Goal: Information Seeking & Learning: Check status

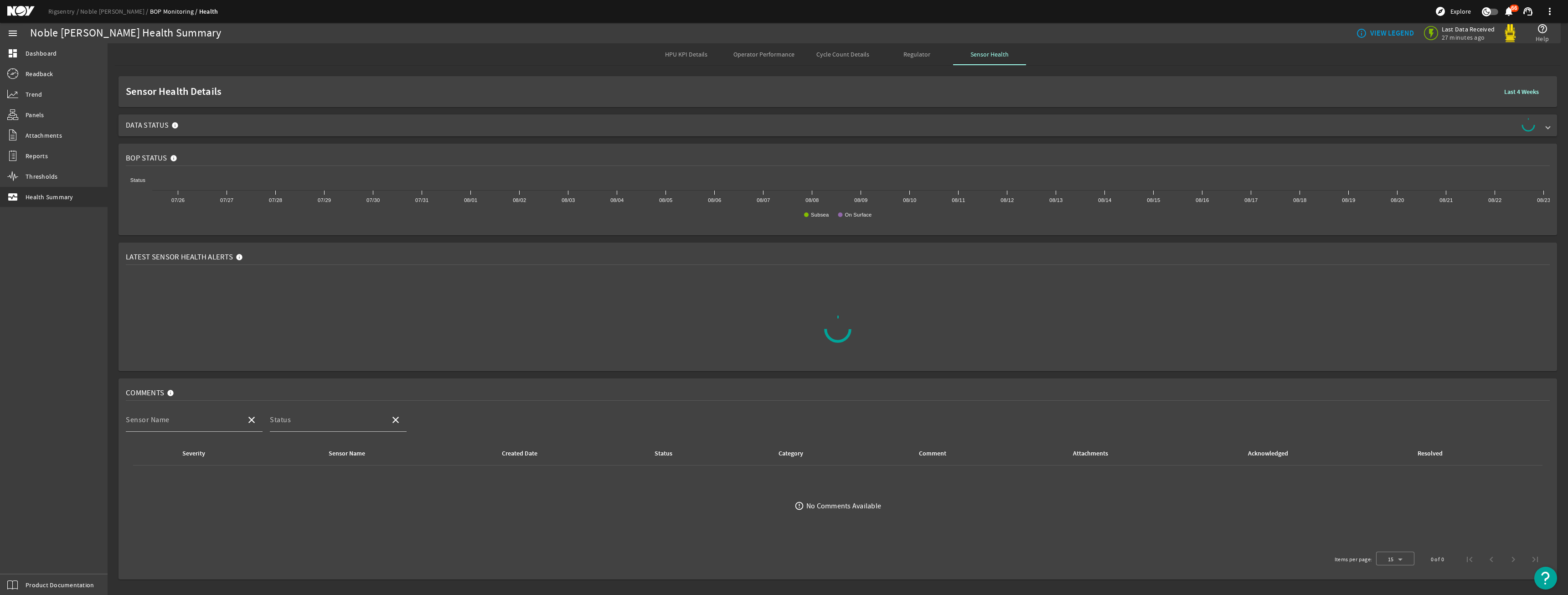
click at [885, 130] on span "Data Status" at bounding box center [836, 125] width 1420 height 15
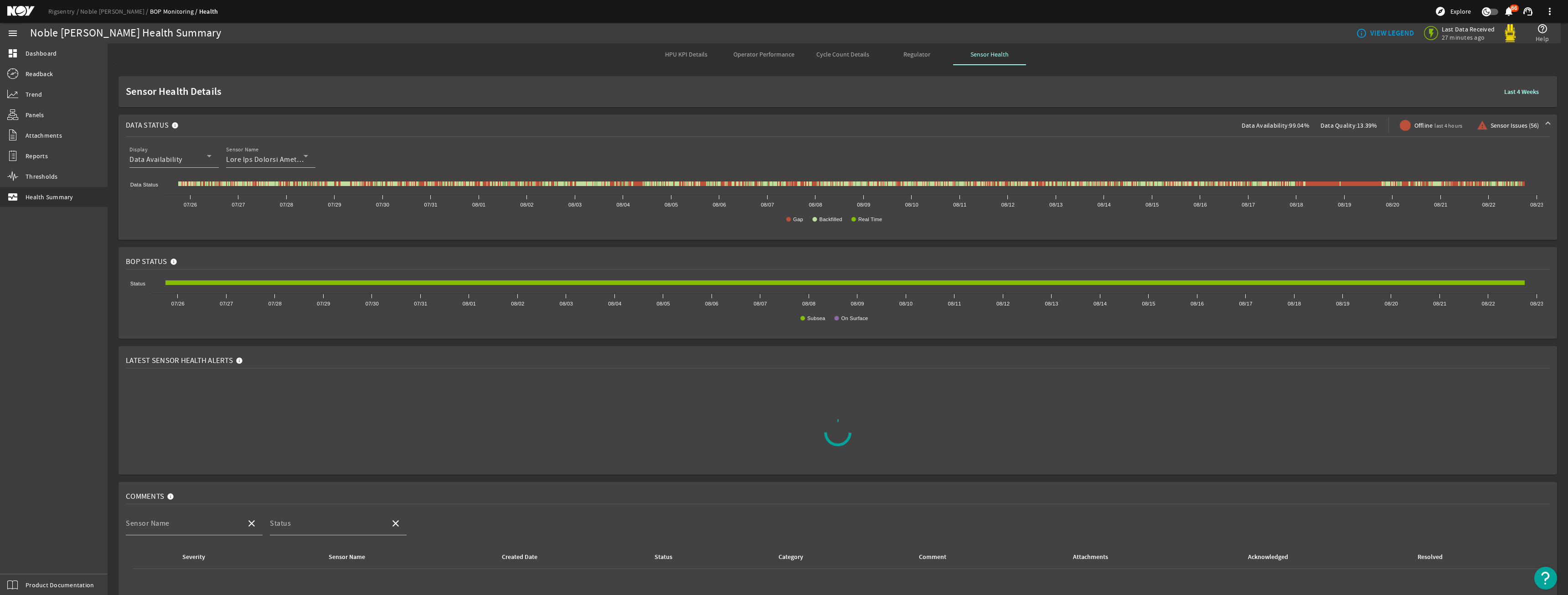
click at [1511, 93] on b "Last 4 Weeks" at bounding box center [1521, 92] width 35 height 9
click at [1402, 149] on b "Last Month" at bounding box center [1403, 150] width 30 height 9
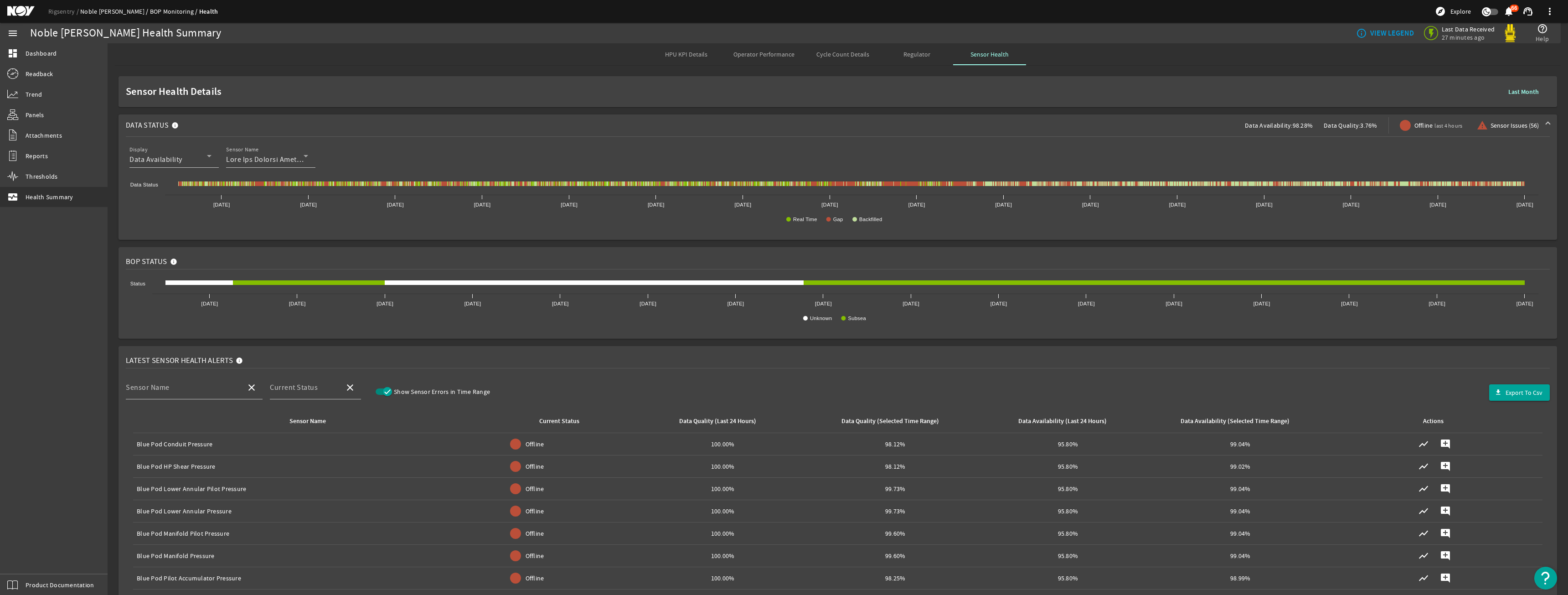
click at [93, 10] on link "Noble Don Taylor" at bounding box center [115, 11] width 70 height 8
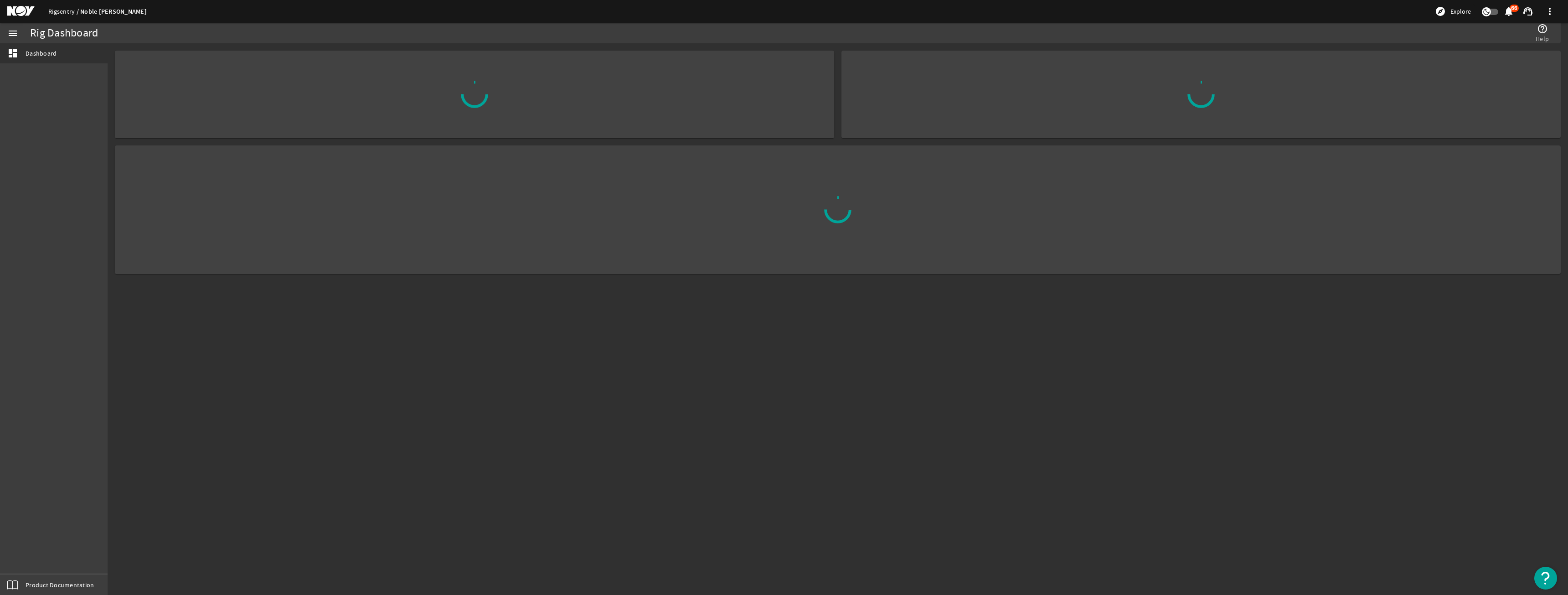
click at [70, 12] on link "Rigsentry" at bounding box center [64, 11] width 32 height 8
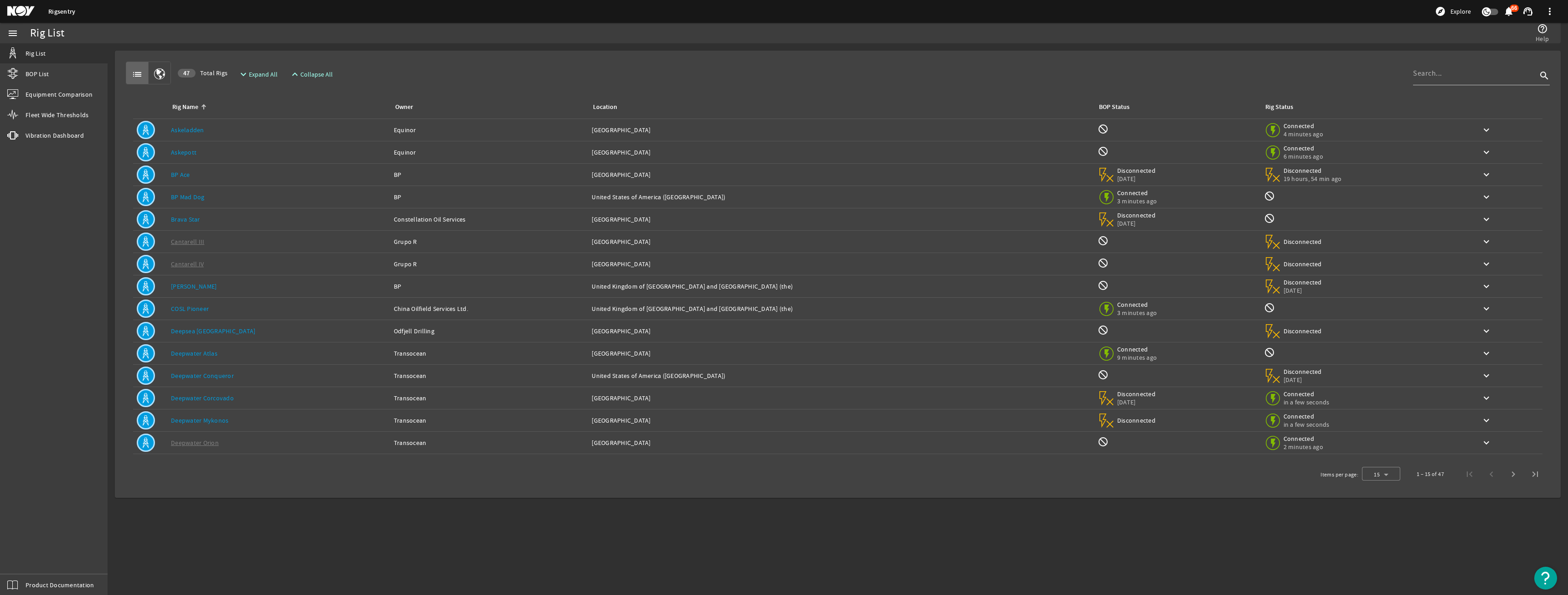
click at [200, 373] on link "Deepwater Conqueror" at bounding box center [202, 375] width 63 height 8
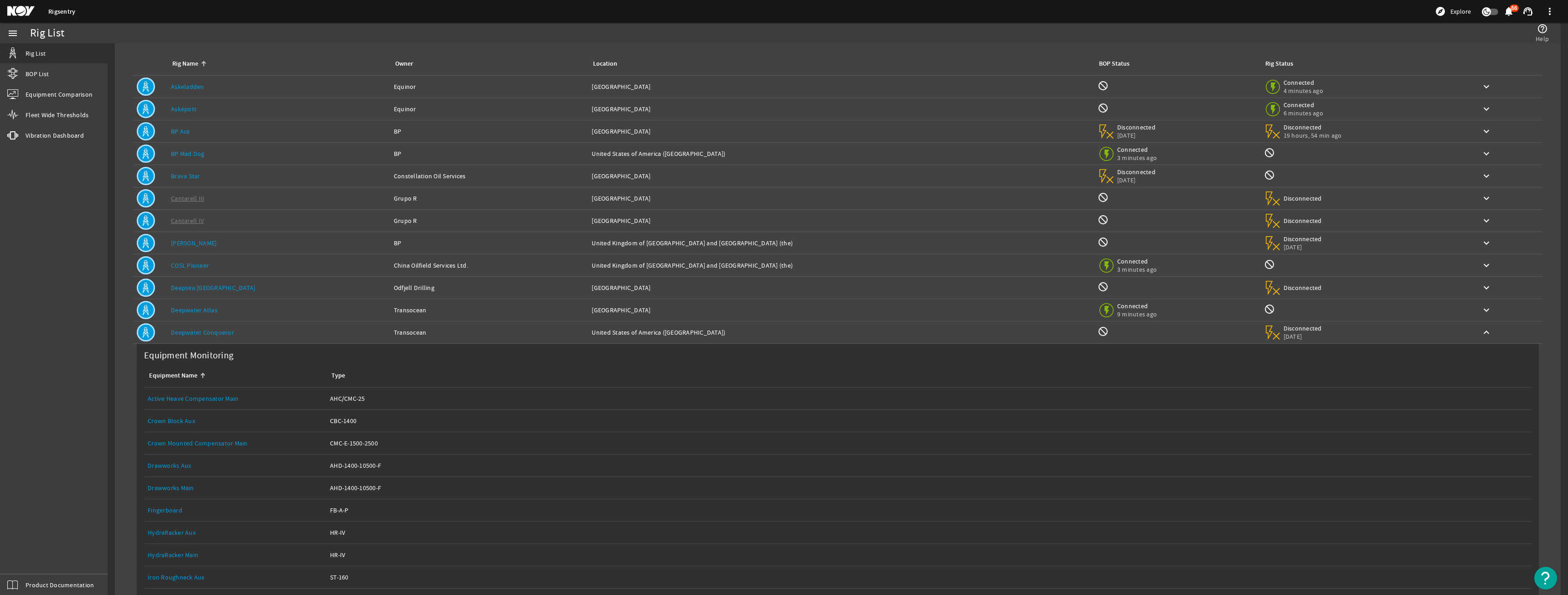
scroll to position [228, 0]
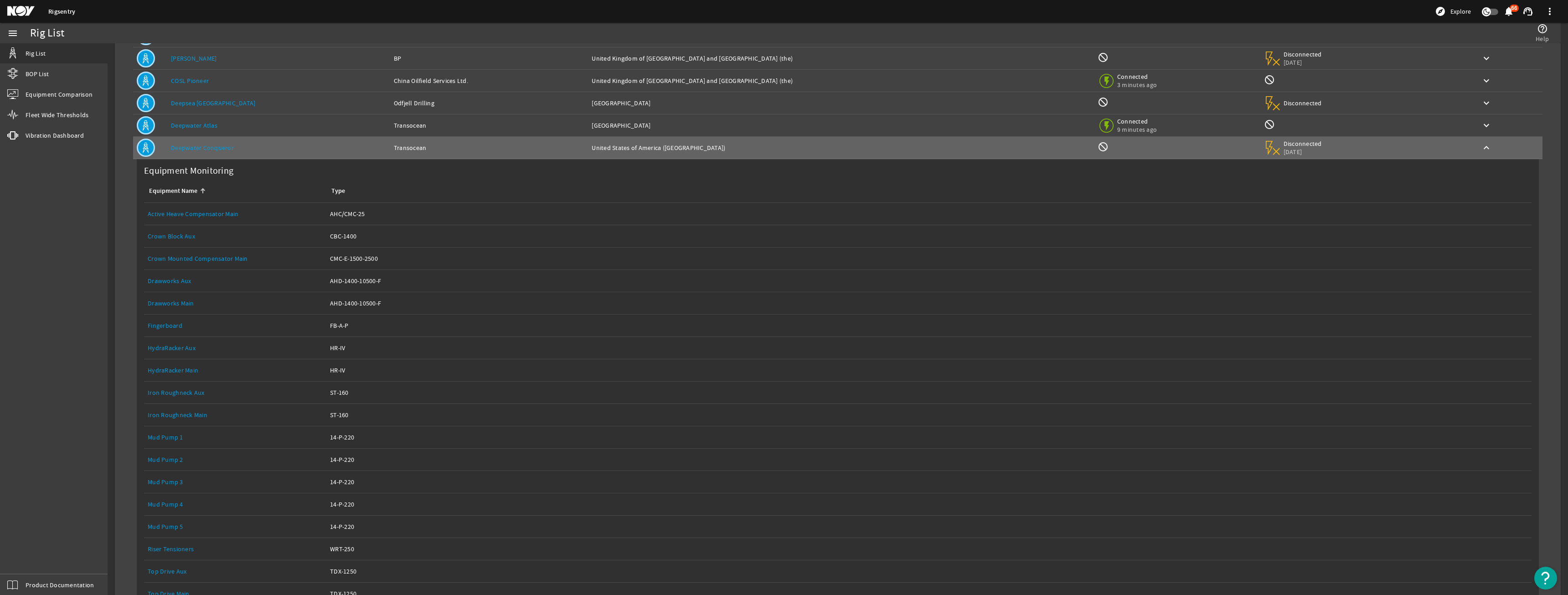
click at [194, 306] on link "Drawworks Main" at bounding box center [171, 303] width 46 height 8
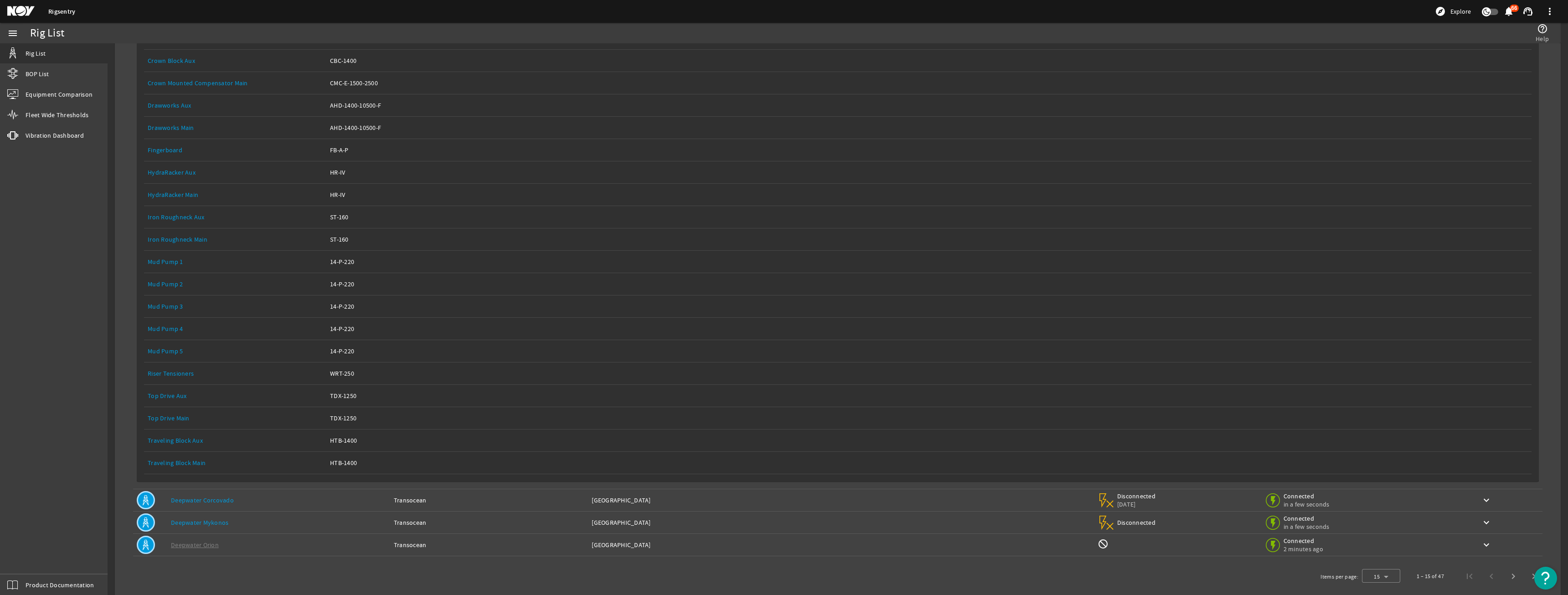
scroll to position [416, 0]
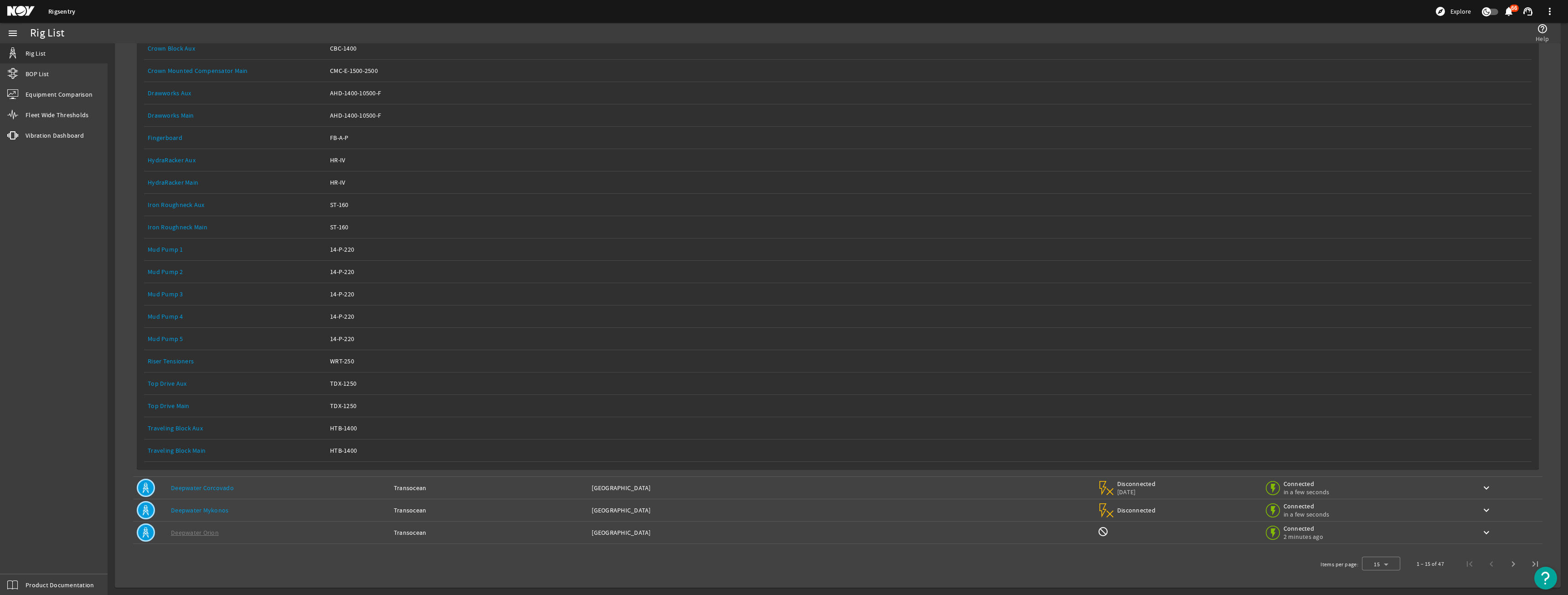
click at [202, 403] on div "Equipment Name: Top Drive Main" at bounding box center [236, 406] width 175 height 9
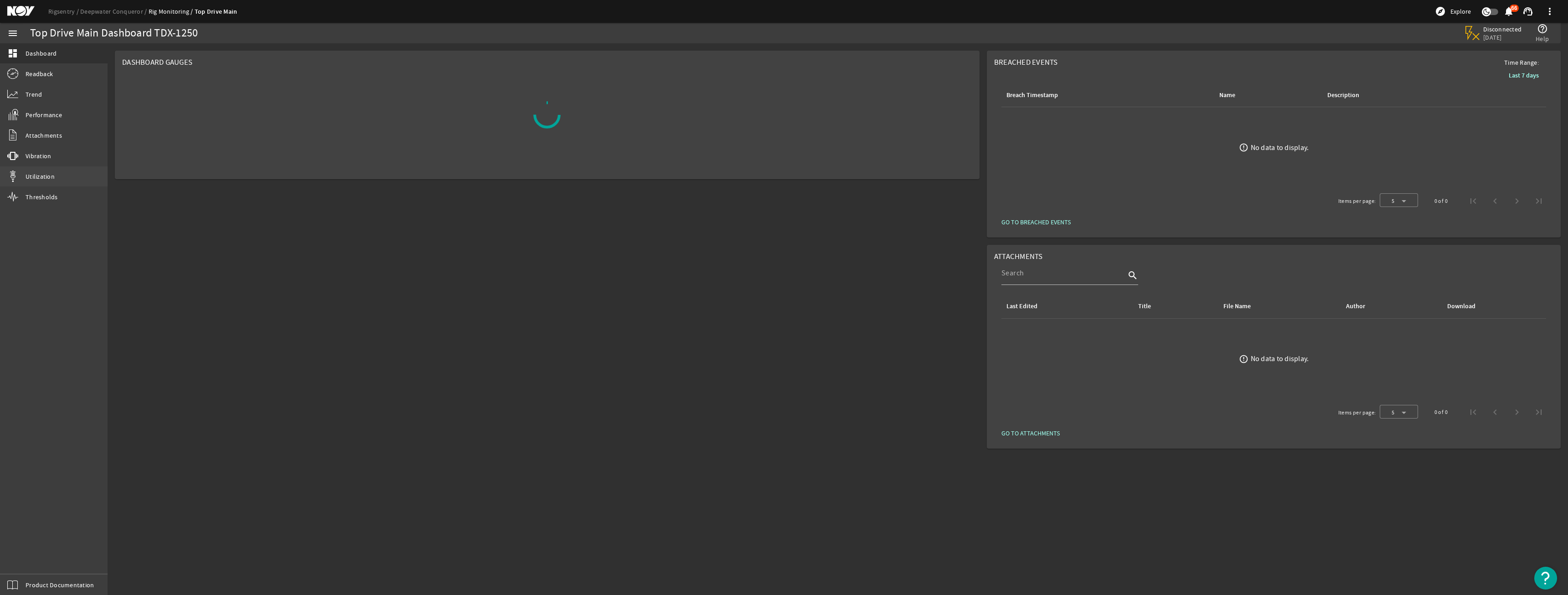
click at [72, 174] on link "Utilization" at bounding box center [54, 176] width 108 height 20
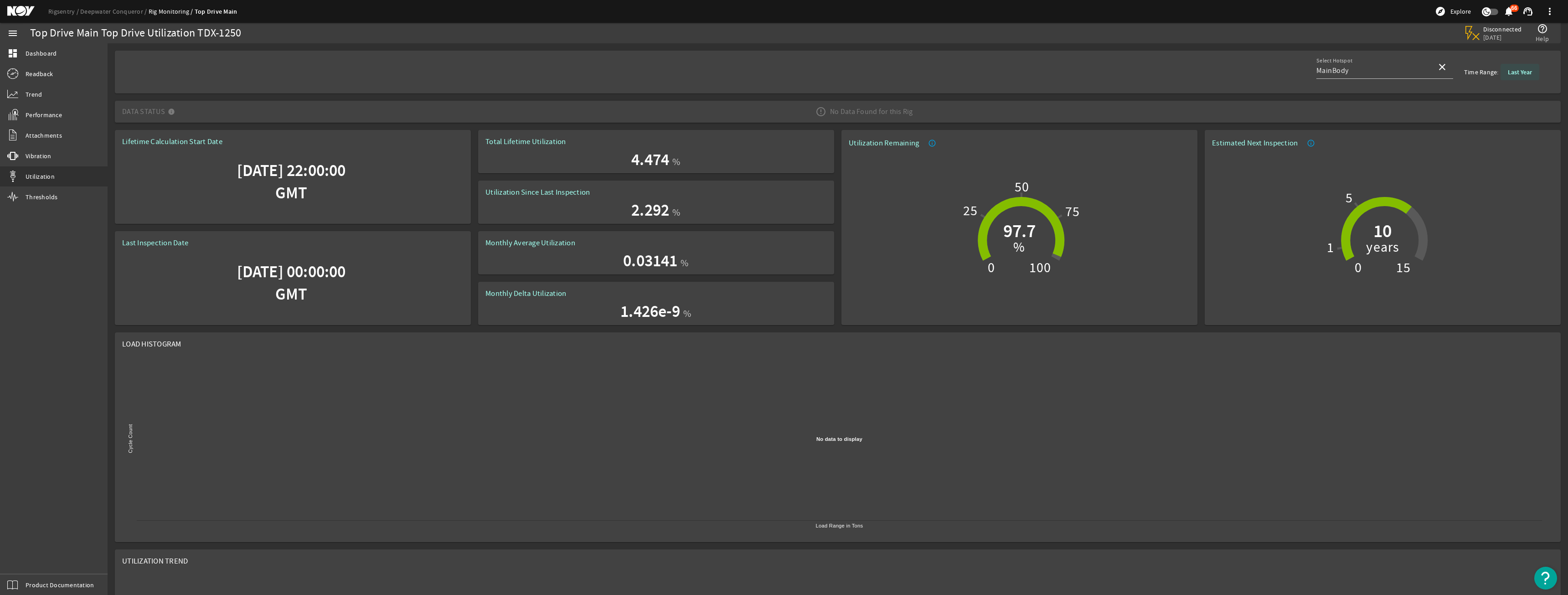
drag, startPoint x: 1515, startPoint y: 74, endPoint x: 1499, endPoint y: 81, distance: 17.5
click at [1515, 74] on b "Last Year" at bounding box center [1520, 72] width 24 height 9
click at [1490, 113] on b "Last Year" at bounding box center [1492, 110] width 24 height 9
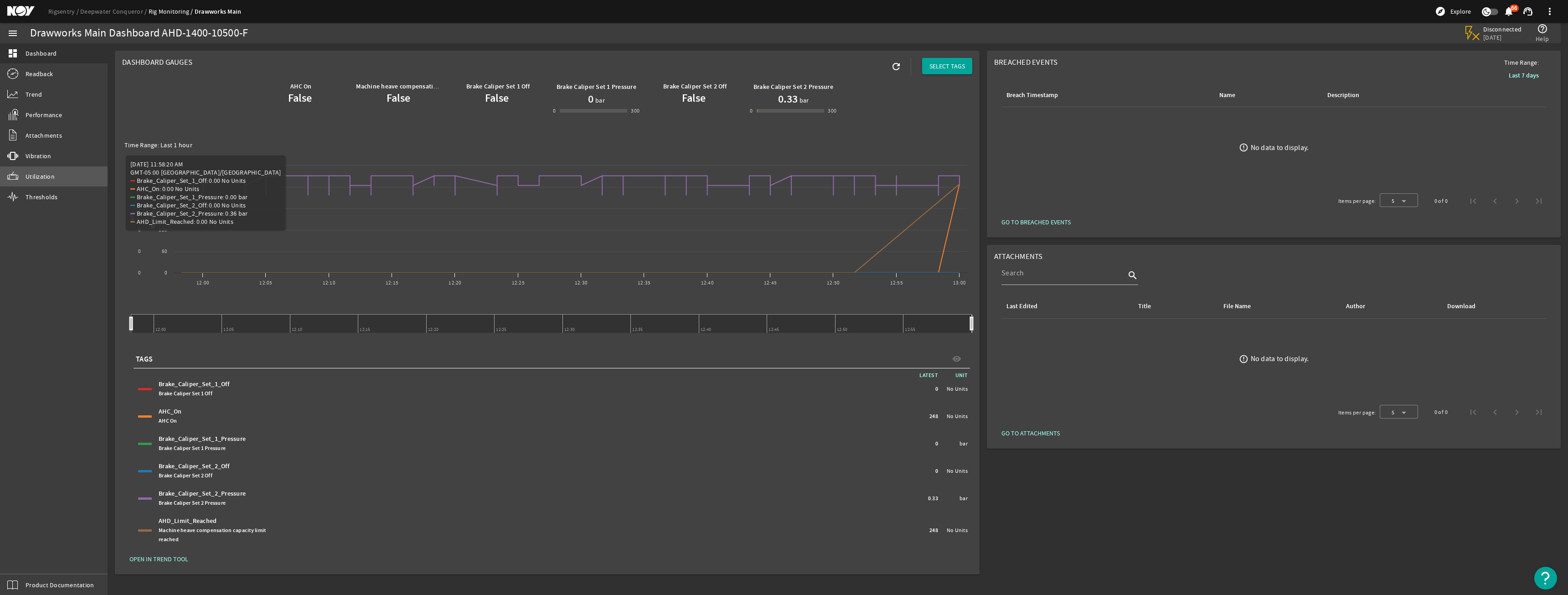
click at [74, 174] on link "Utilization" at bounding box center [54, 176] width 108 height 20
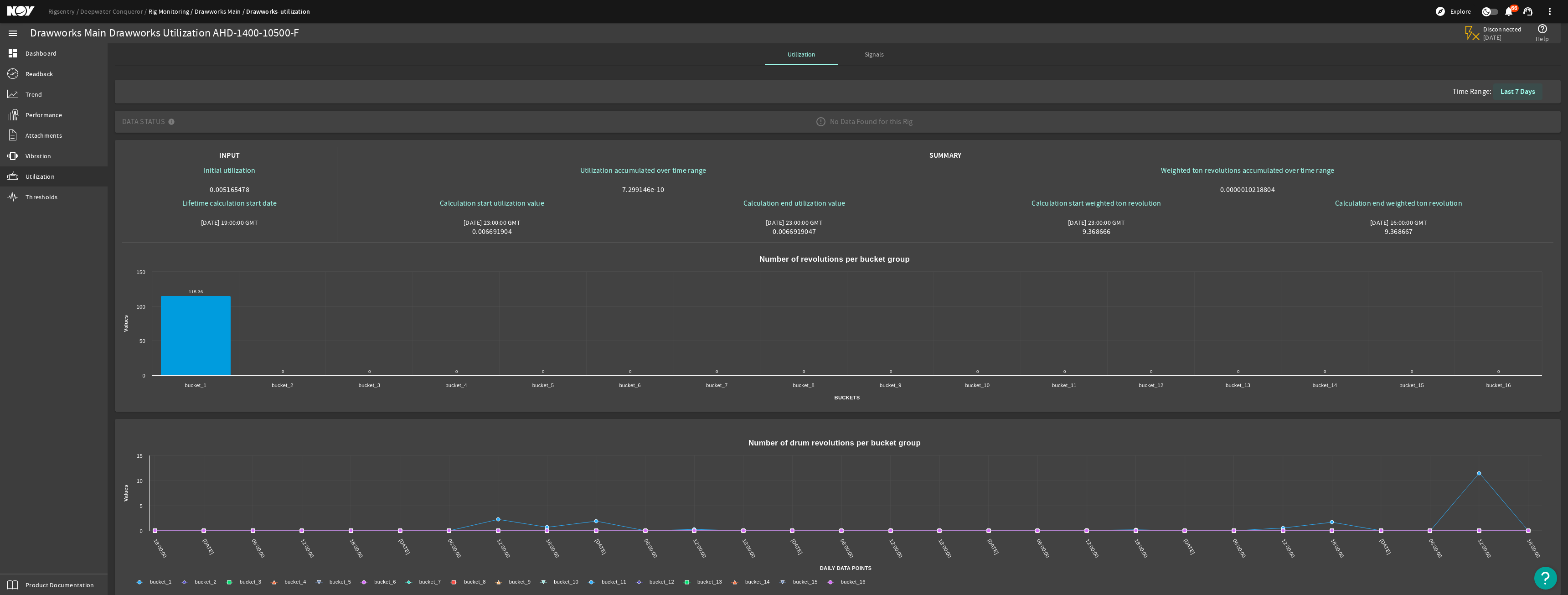
click at [1513, 95] on b "Last 7 Days" at bounding box center [1517, 91] width 35 height 10
click at [905, 121] on div "No Data Found for this Rig" at bounding box center [864, 122] width 112 height 26
click at [816, 121] on mat-icon at bounding box center [821, 122] width 11 height 11
click at [819, 125] on mat-icon at bounding box center [821, 122] width 11 height 11
click at [1387, 146] on b "Last Month" at bounding box center [1390, 150] width 30 height 9
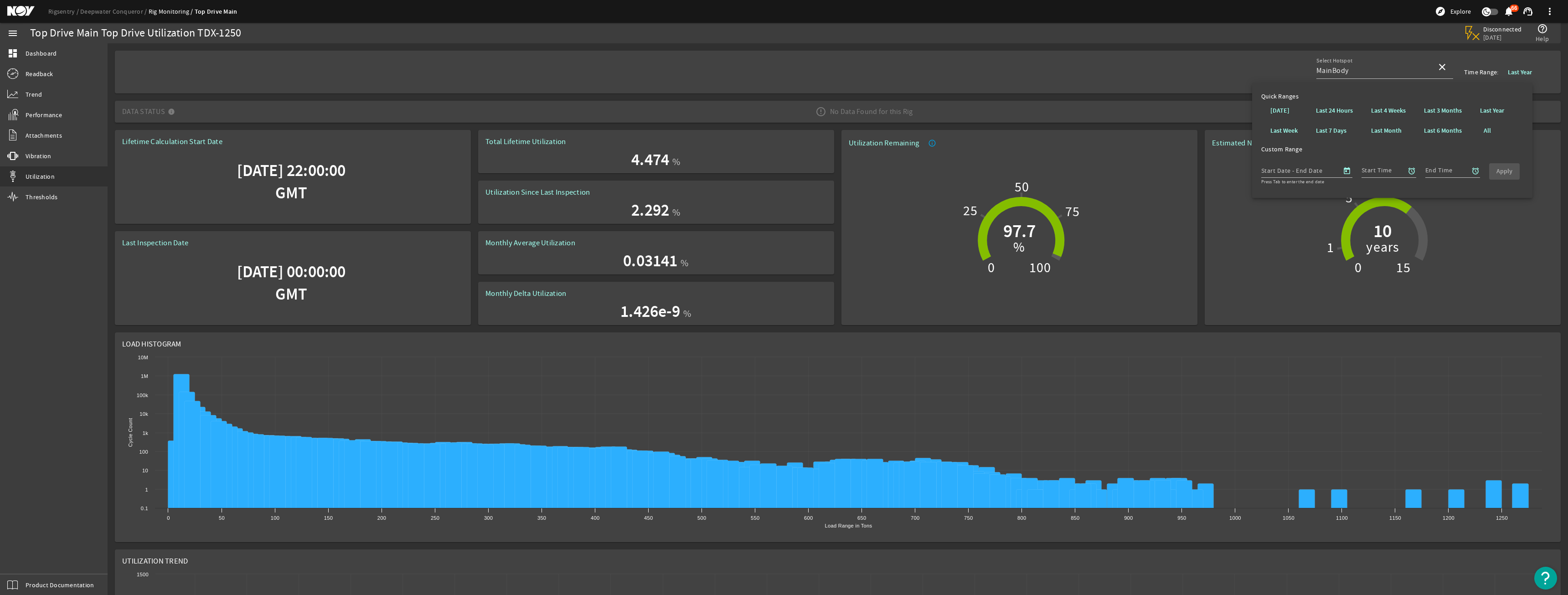
click at [1509, 79] on span at bounding box center [1520, 72] width 39 height 22
drag, startPoint x: 1508, startPoint y: 72, endPoint x: 1497, endPoint y: 79, distance: 13.0
click at [1508, 72] on b "Last Year" at bounding box center [1520, 72] width 24 height 9
click at [1488, 110] on b "Last Year" at bounding box center [1492, 110] width 24 height 9
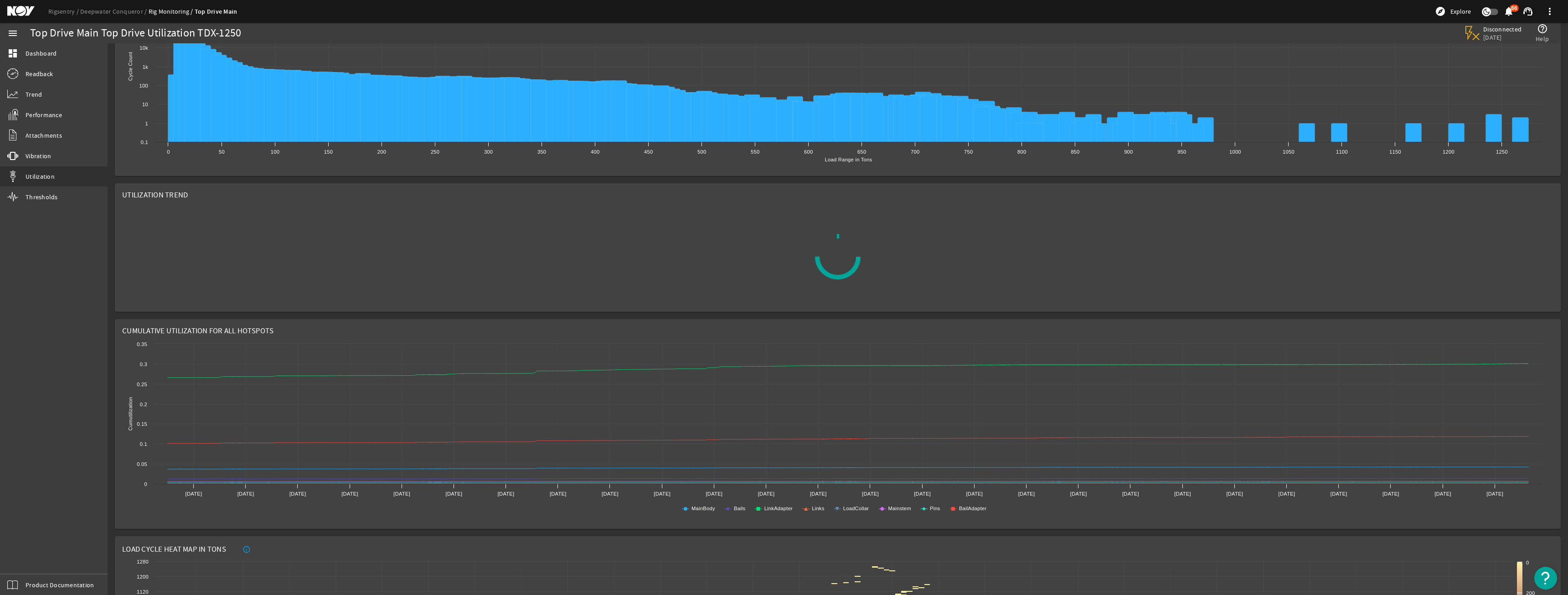
scroll to position [228, 0]
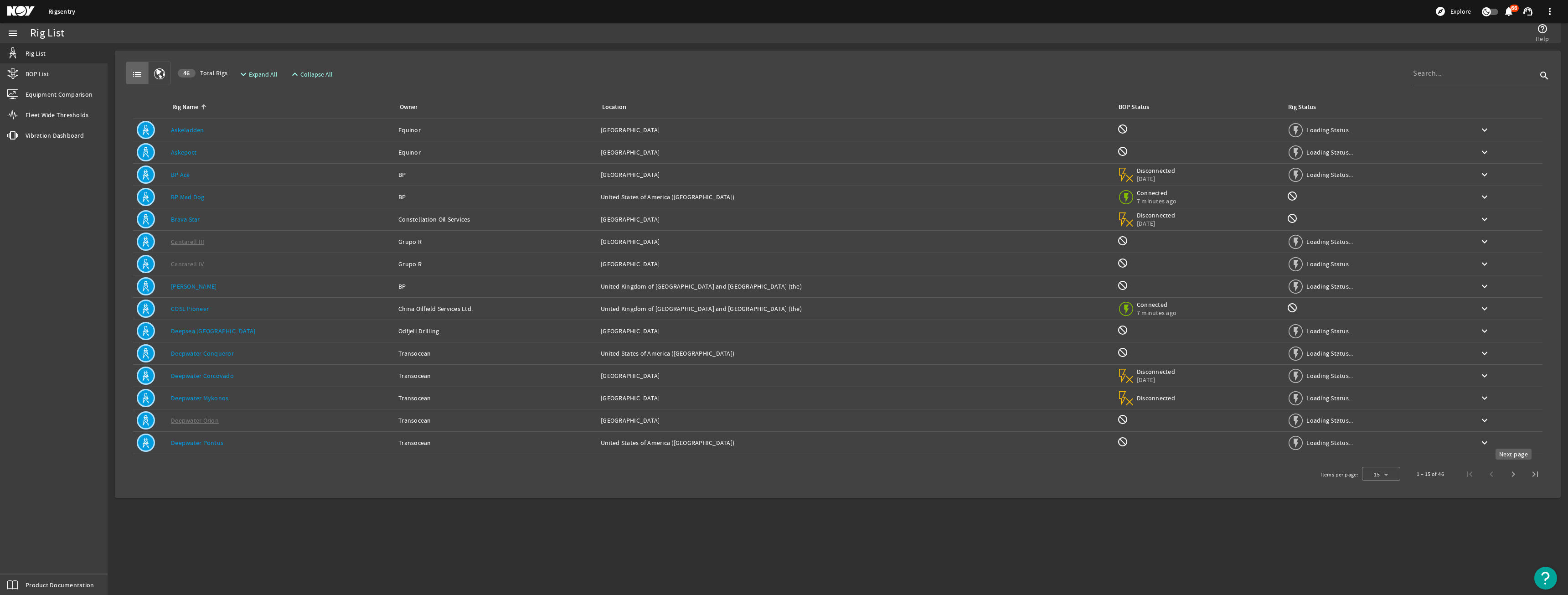
click at [1510, 476] on span "Next page" at bounding box center [1513, 474] width 22 height 22
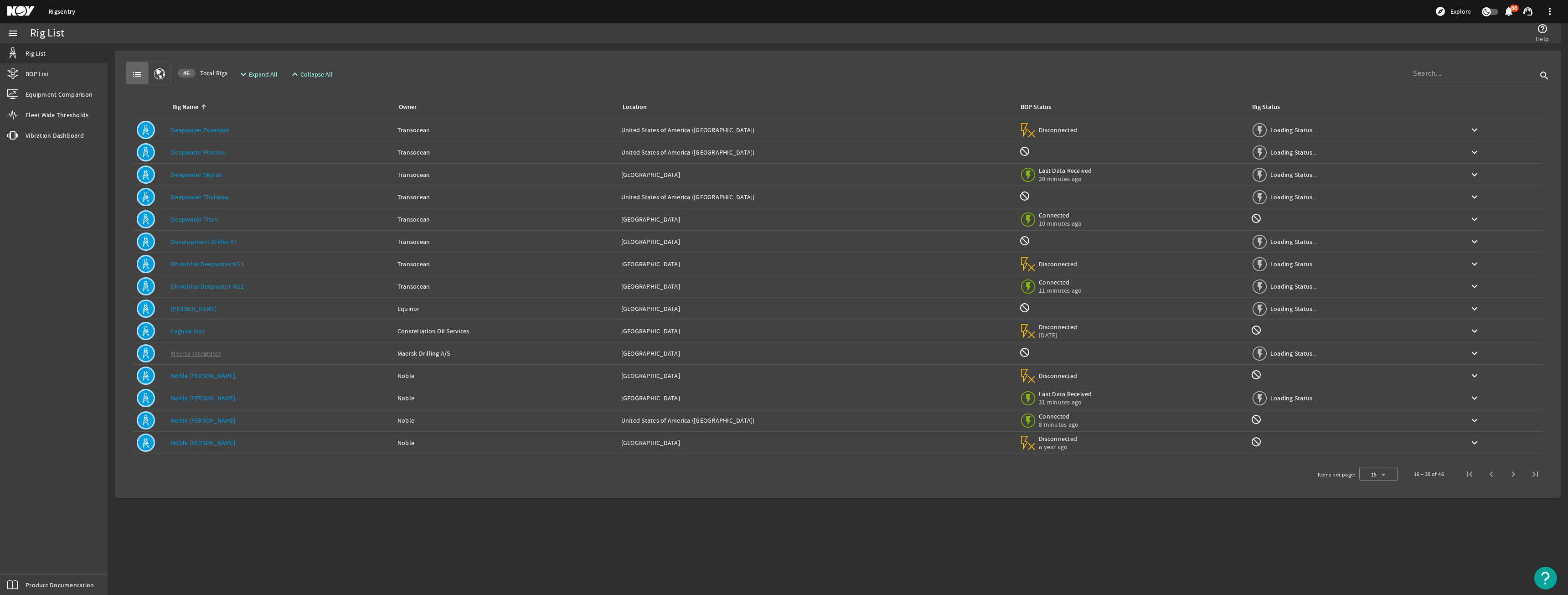
click at [262, 216] on div "Rig Name: Deepwater Titan" at bounding box center [281, 219] width 219 height 9
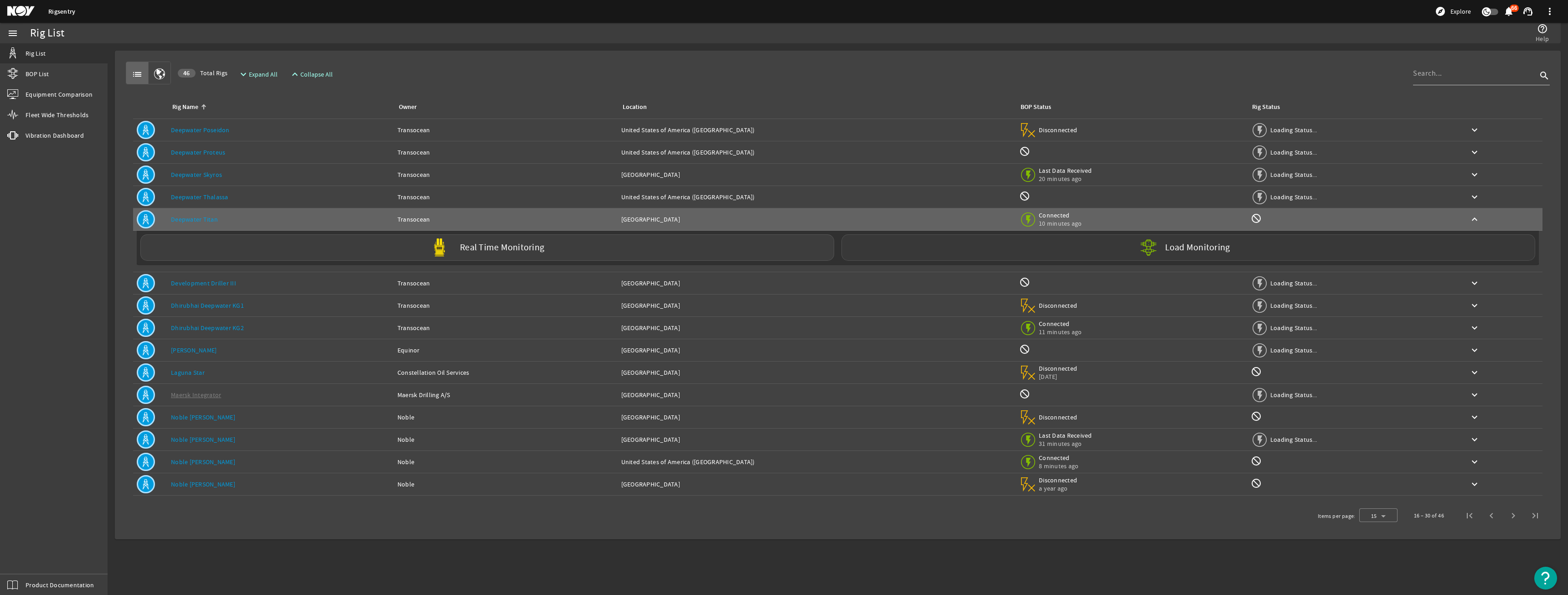
click at [1001, 248] on div "Load Monitoring" at bounding box center [1188, 247] width 694 height 26
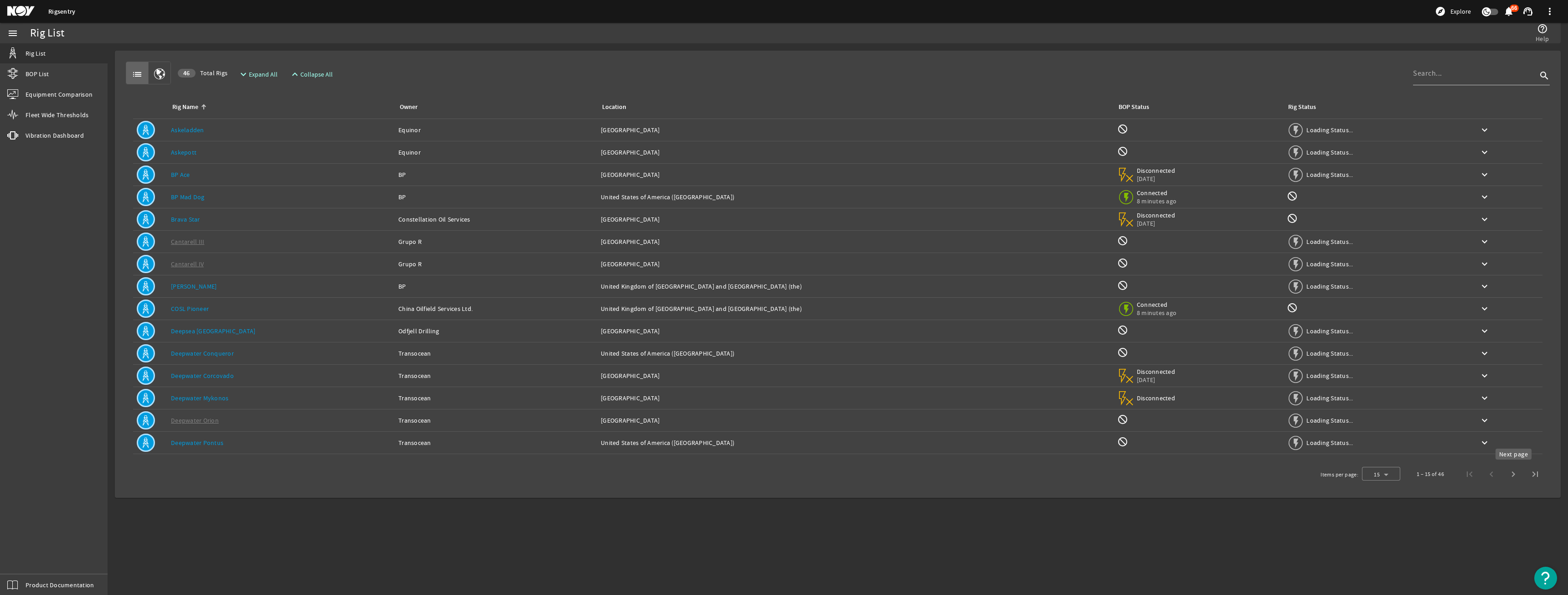
click at [1513, 475] on span "Next page" at bounding box center [1513, 474] width 22 height 22
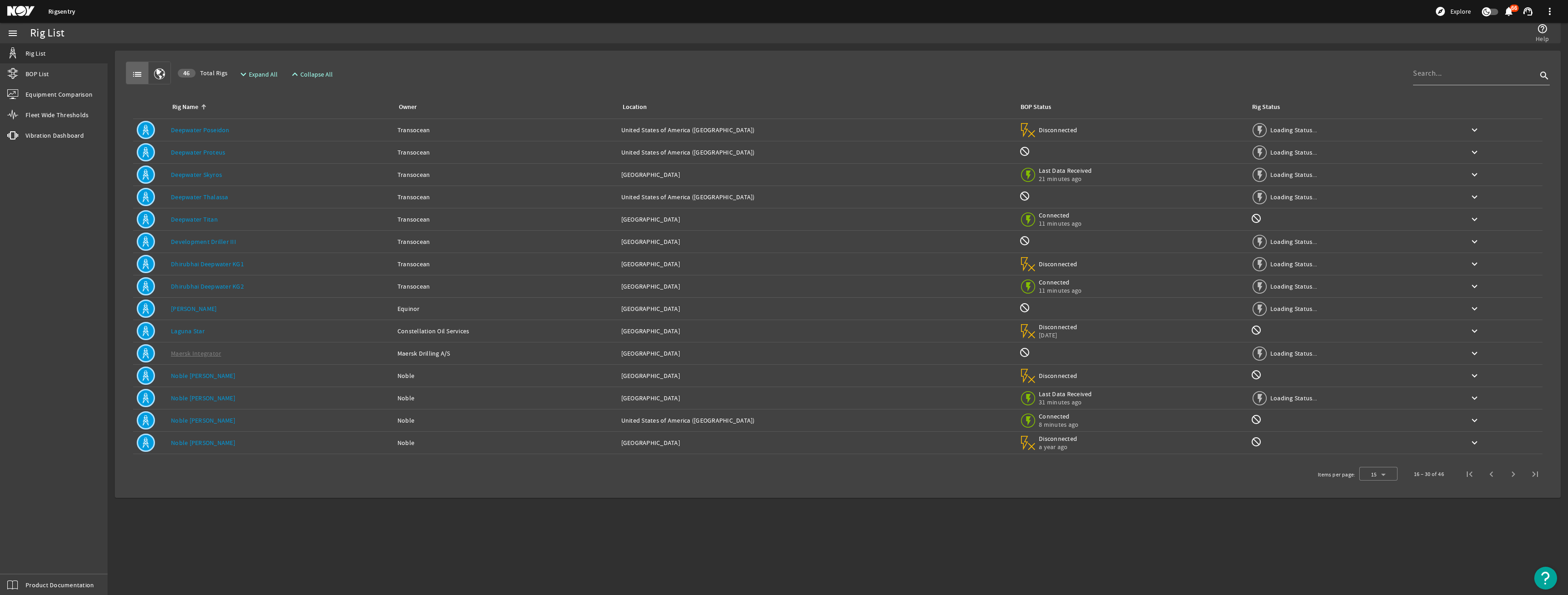
click at [1513, 475] on span "Next page" at bounding box center [1513, 474] width 22 height 22
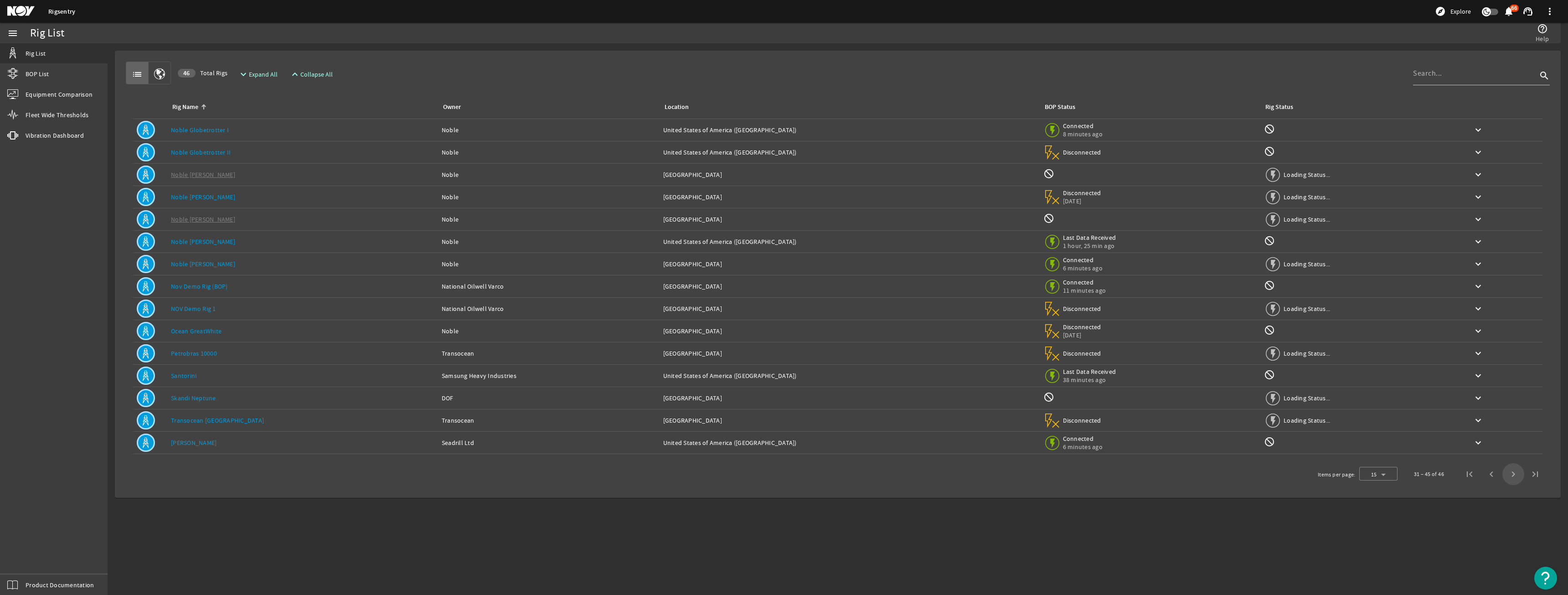
click at [1513, 475] on span "Next page" at bounding box center [1513, 474] width 22 height 22
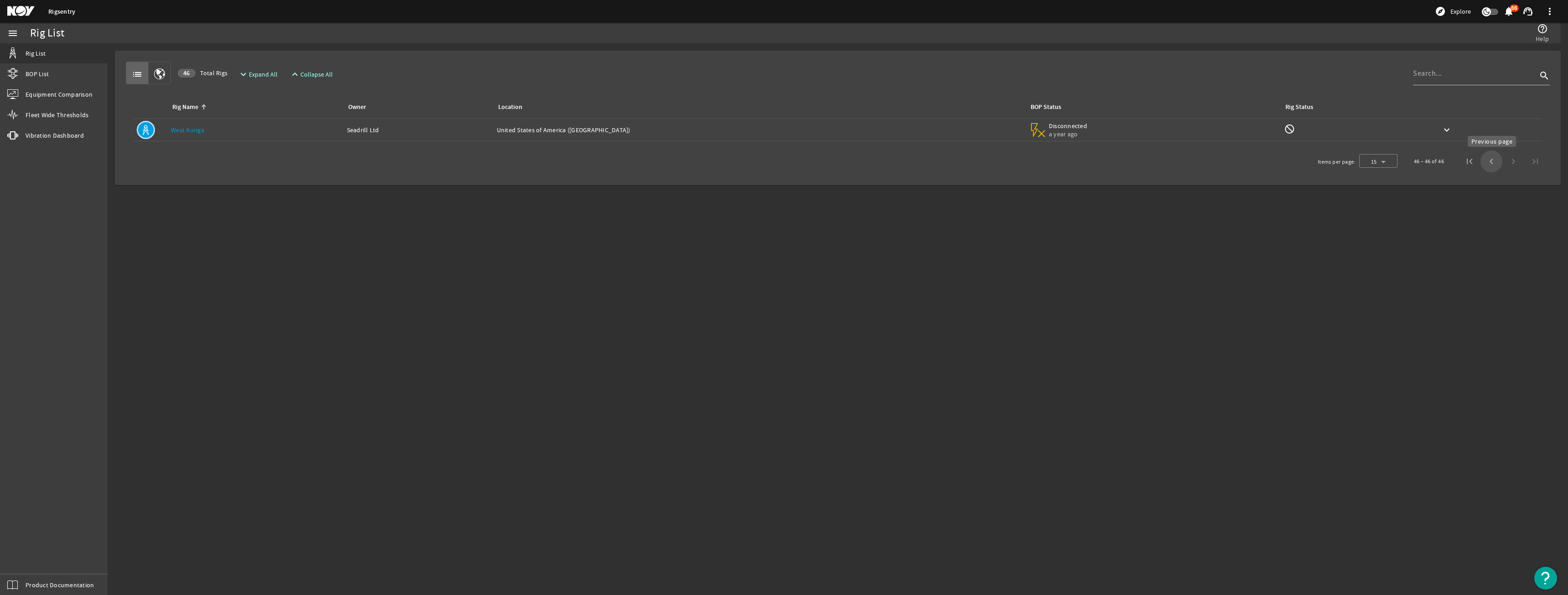
click at [1491, 160] on span "Previous page" at bounding box center [1491, 161] width 22 height 22
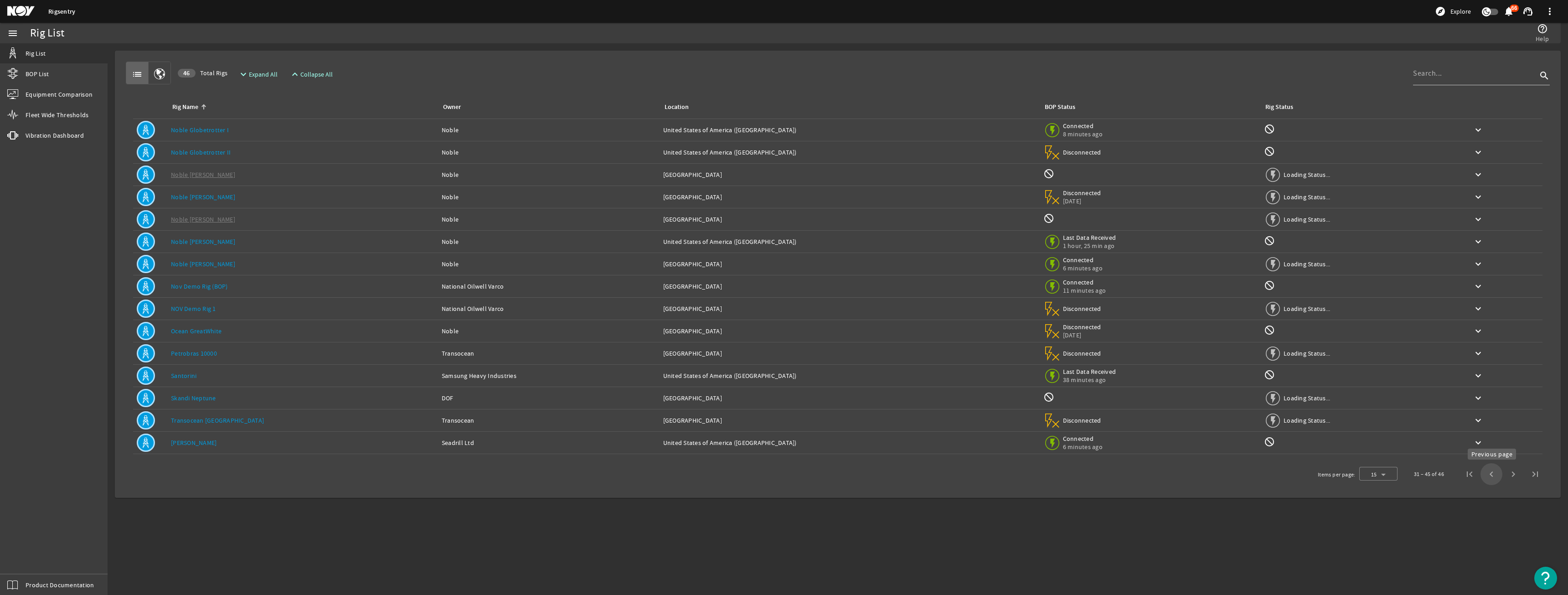
click at [1495, 481] on span "Previous page" at bounding box center [1491, 474] width 22 height 22
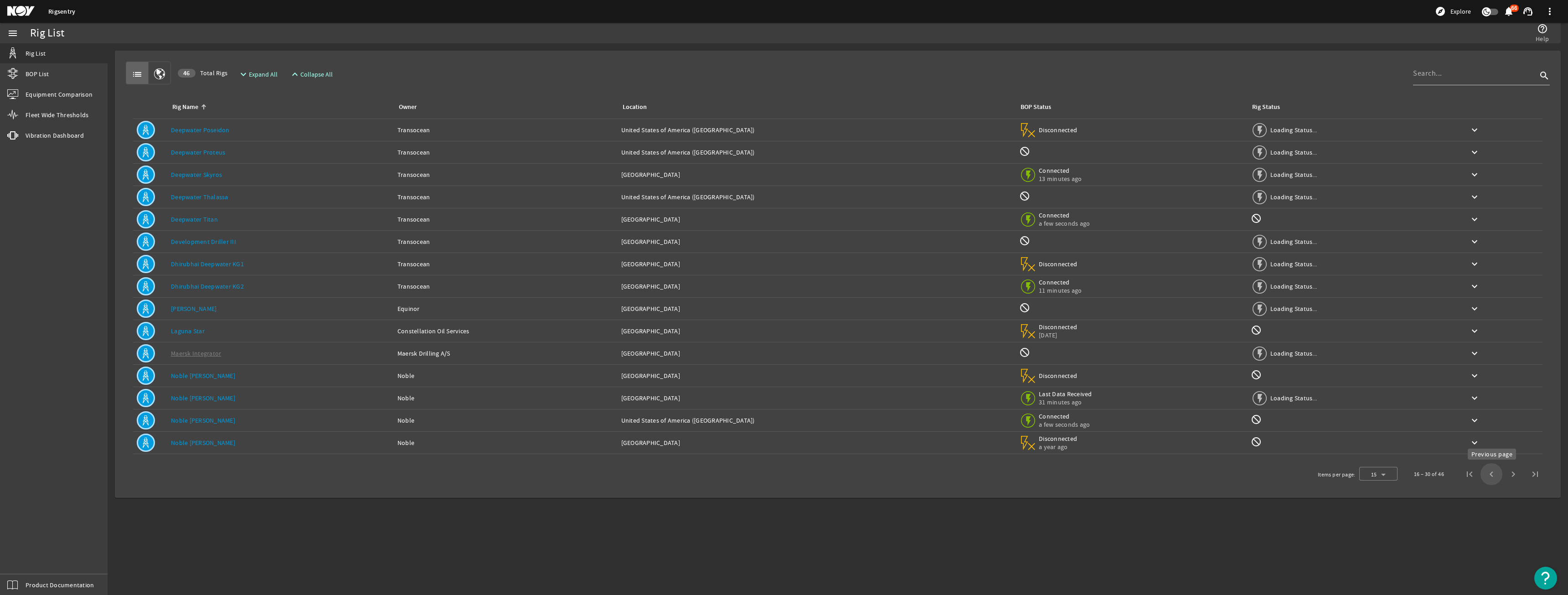
click at [1500, 476] on span "Previous page" at bounding box center [1491, 474] width 22 height 22
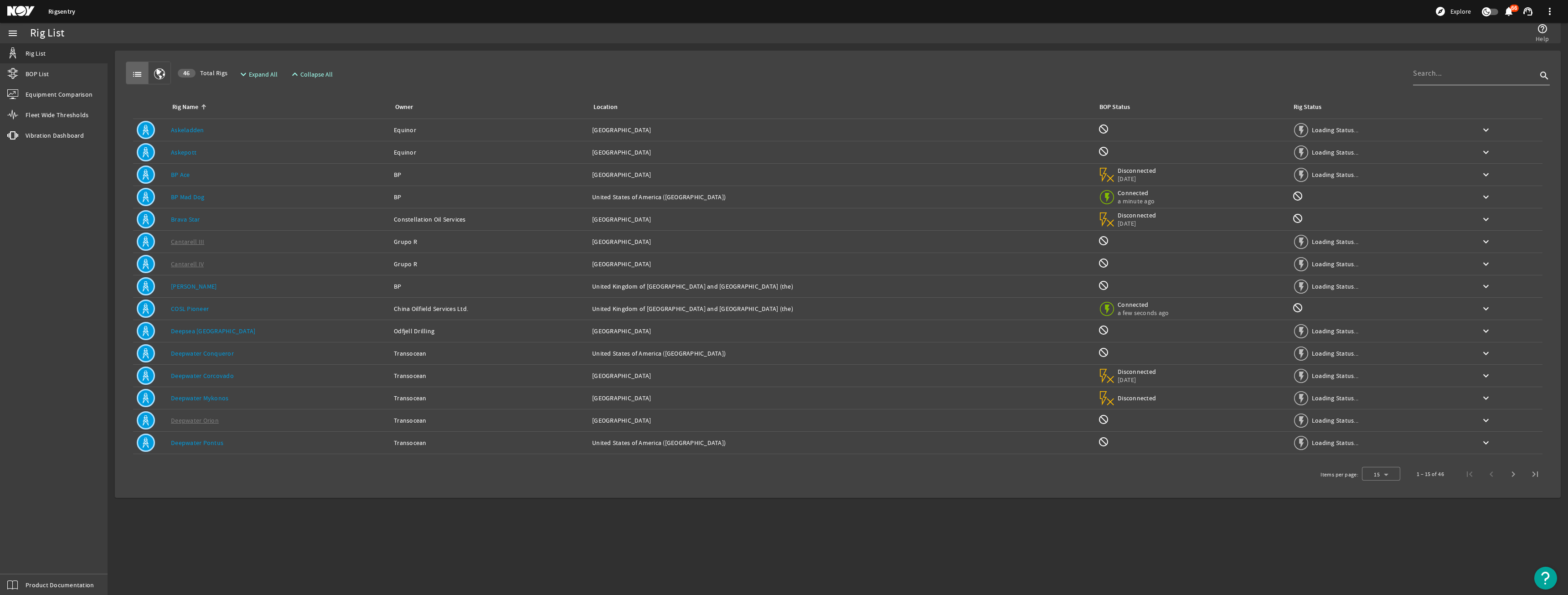
click at [1468, 81] on div at bounding box center [1475, 73] width 124 height 24
click at [1459, 69] on input "a" at bounding box center [1464, 74] width 102 height 11
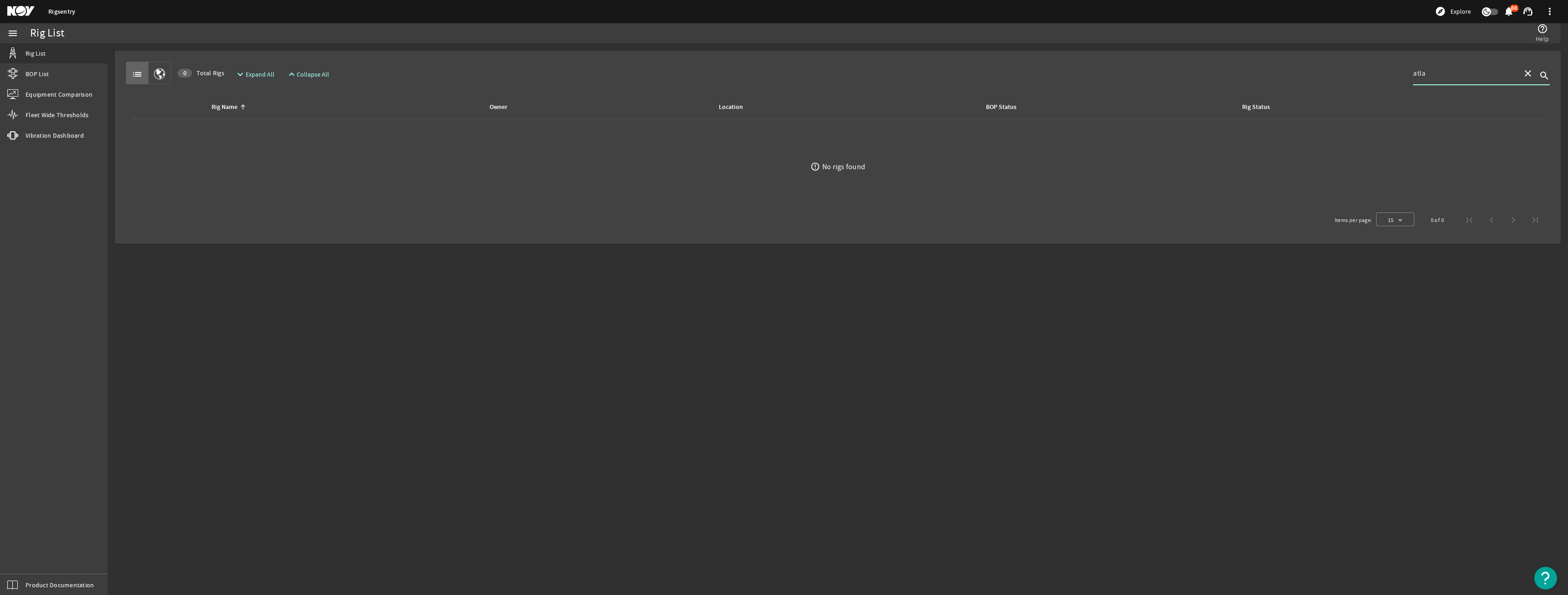
type input "atlas"
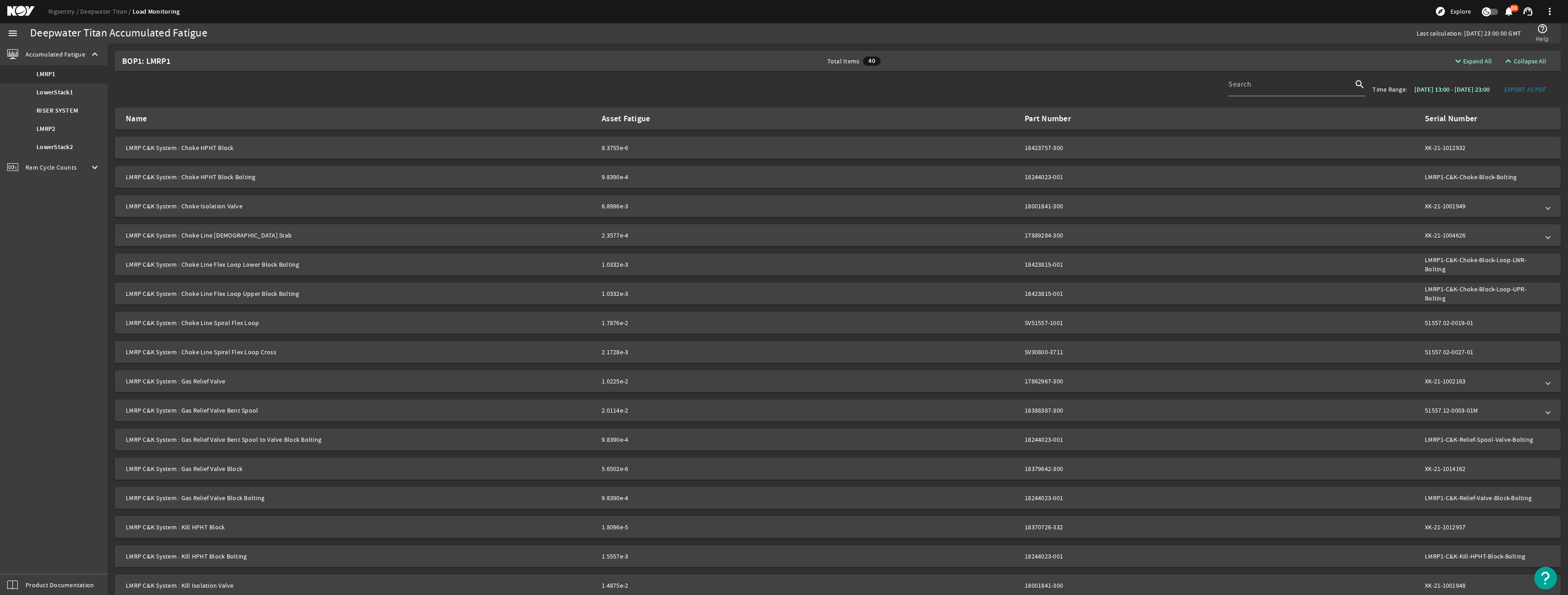
click at [64, 166] on span "Ram Cycle Counts" at bounding box center [51, 167] width 51 height 9
click at [69, 105] on link "LowerStack2" at bounding box center [54, 114] width 108 height 18
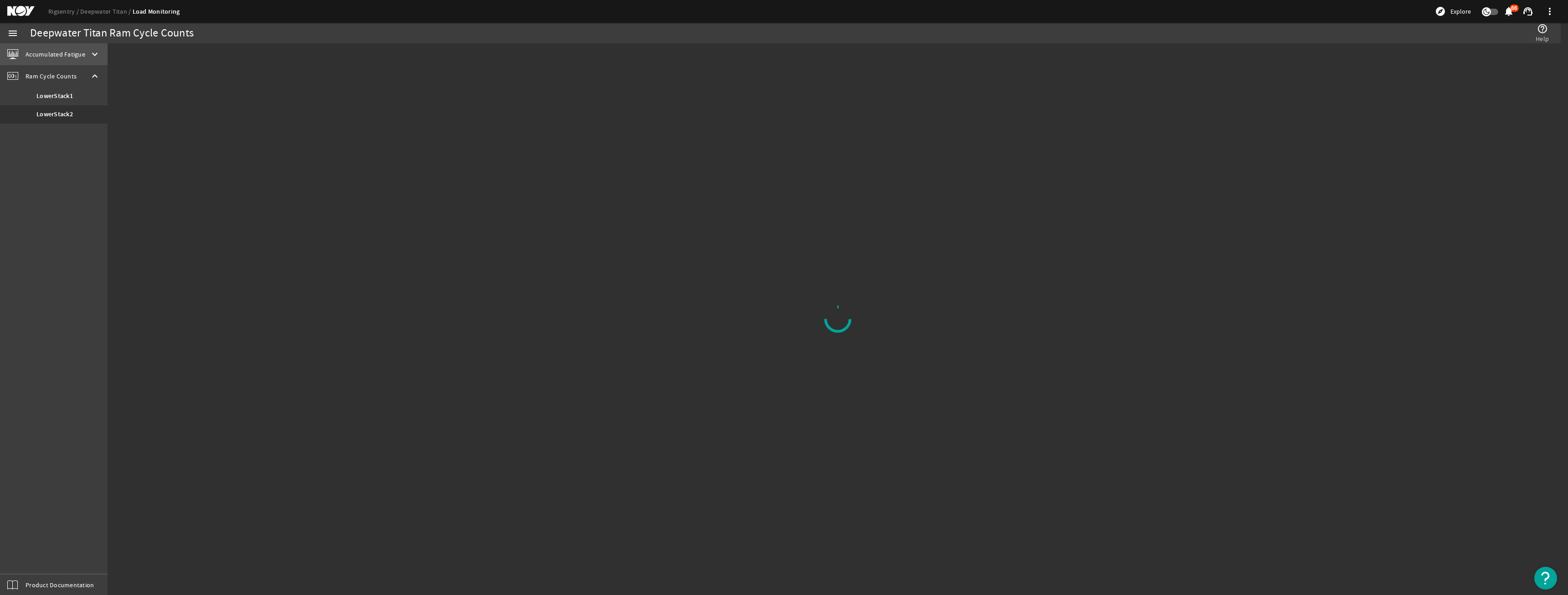
click at [79, 58] on span "Accumulated Fatigue" at bounding box center [55, 54] width 60 height 9
click at [83, 54] on span "Accumulated Fatigue" at bounding box center [55, 54] width 60 height 9
click at [94, 73] on link "LMRP1" at bounding box center [54, 74] width 108 height 18
click at [75, 165] on div "Ram Cycle Counts keyboard_arrow_down" at bounding box center [54, 167] width 108 height 22
click at [63, 122] on link "LowerStack2" at bounding box center [54, 114] width 108 height 18
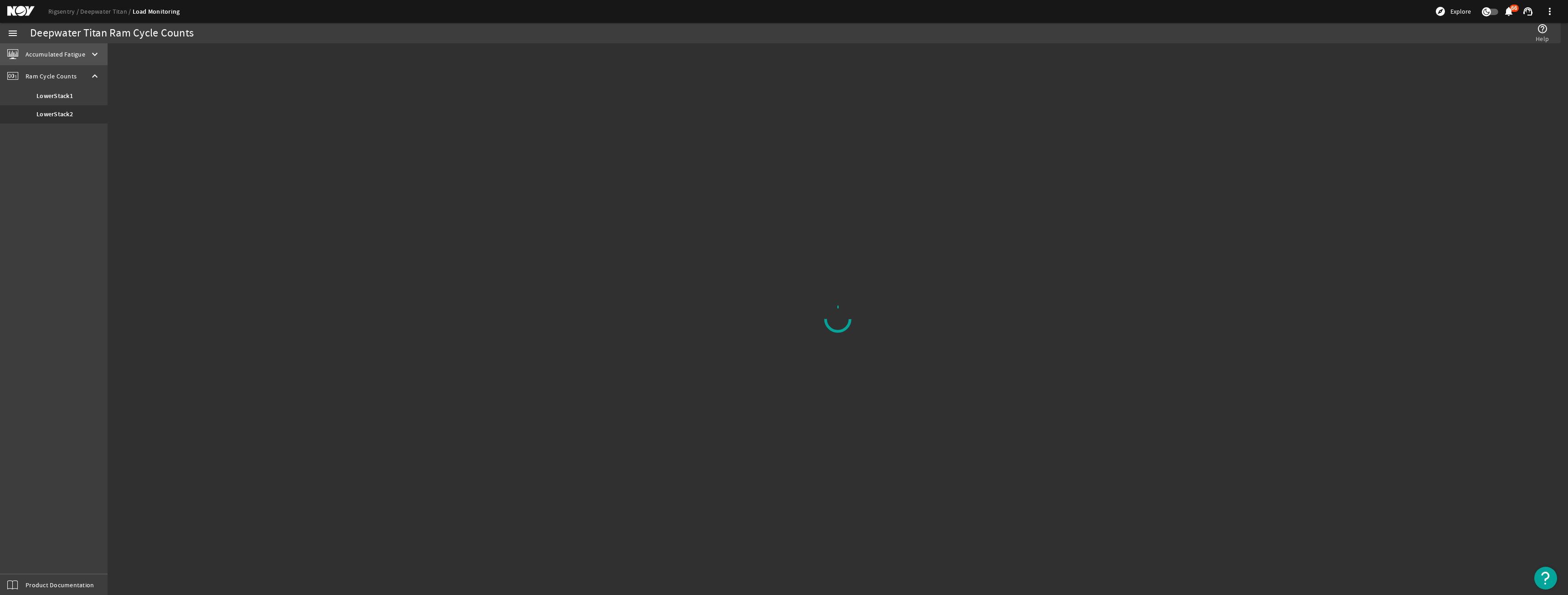
click at [74, 52] on span "Accumulated Fatigue" at bounding box center [55, 54] width 60 height 9
click at [72, 76] on link "LMRP1" at bounding box center [54, 74] width 108 height 18
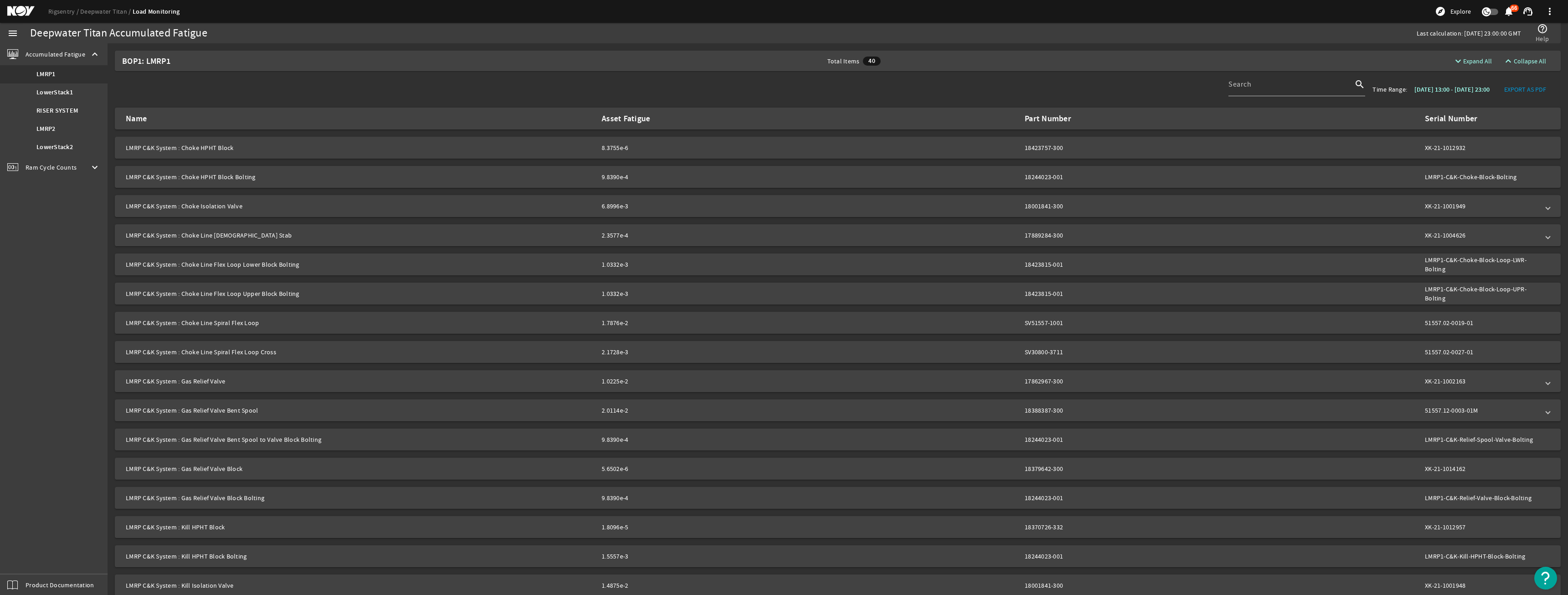
click at [88, 172] on div "Ram Cycle Counts keyboard_arrow_down" at bounding box center [54, 167] width 108 height 22
click at [73, 101] on link "LowerStack1" at bounding box center [54, 96] width 108 height 18
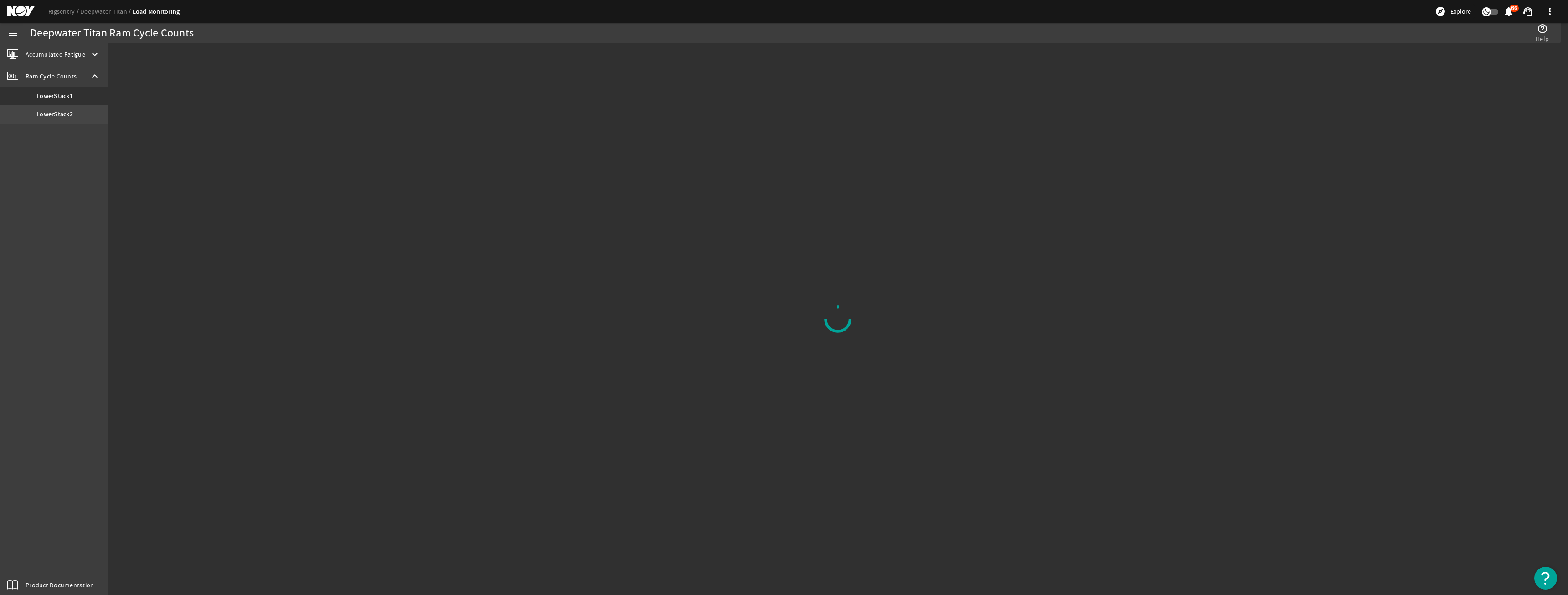
click at [96, 109] on link "LowerStack2" at bounding box center [54, 114] width 108 height 18
click at [72, 46] on div "Accumulated Fatigue keyboard_arrow_down" at bounding box center [54, 54] width 108 height 22
click at [74, 74] on link "LMRP1" at bounding box center [54, 74] width 108 height 18
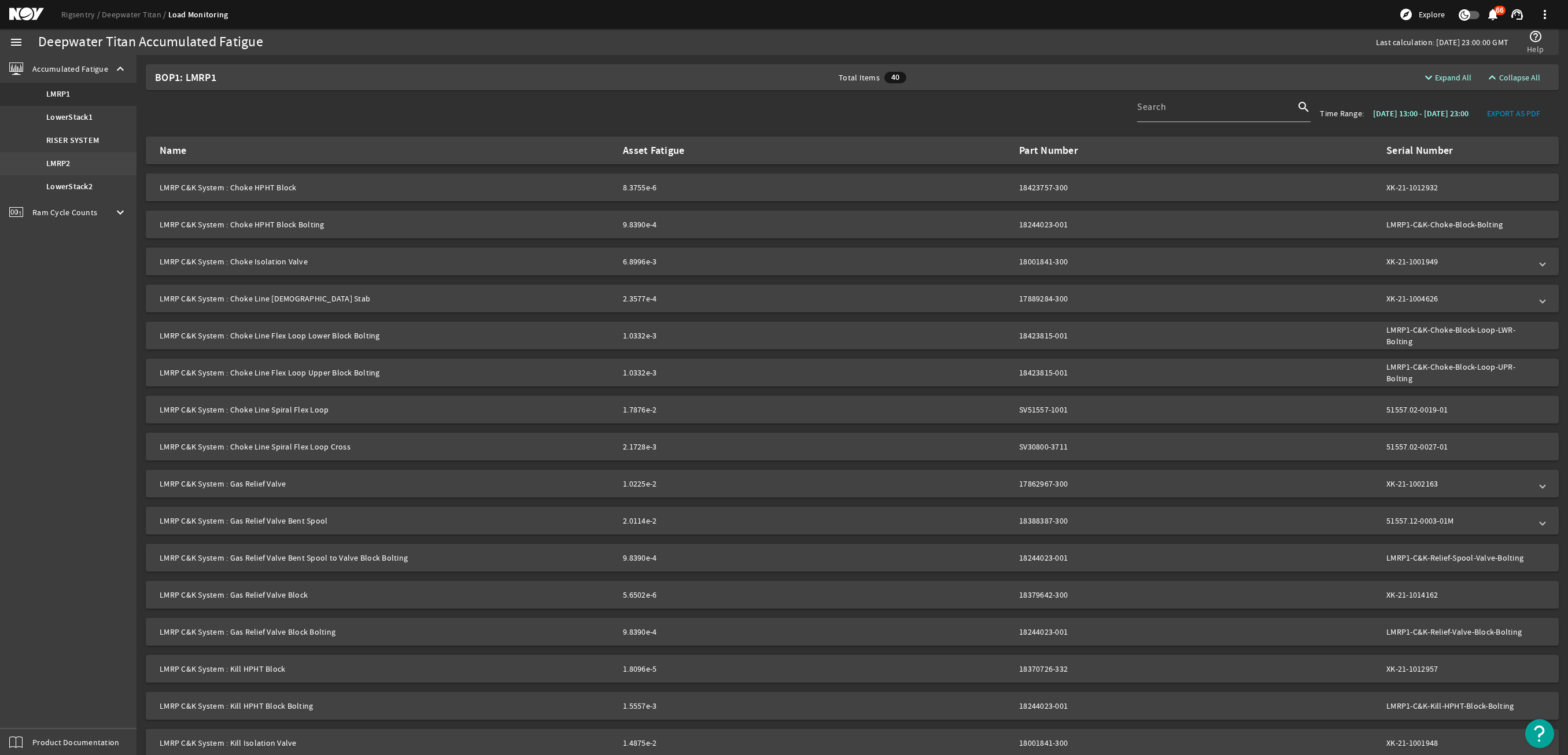
click at [80, 155] on link "LMRP2" at bounding box center [68, 164] width 137 height 23
click at [77, 138] on b "RISER SYSTEM" at bounding box center [73, 140] width 53 height 12
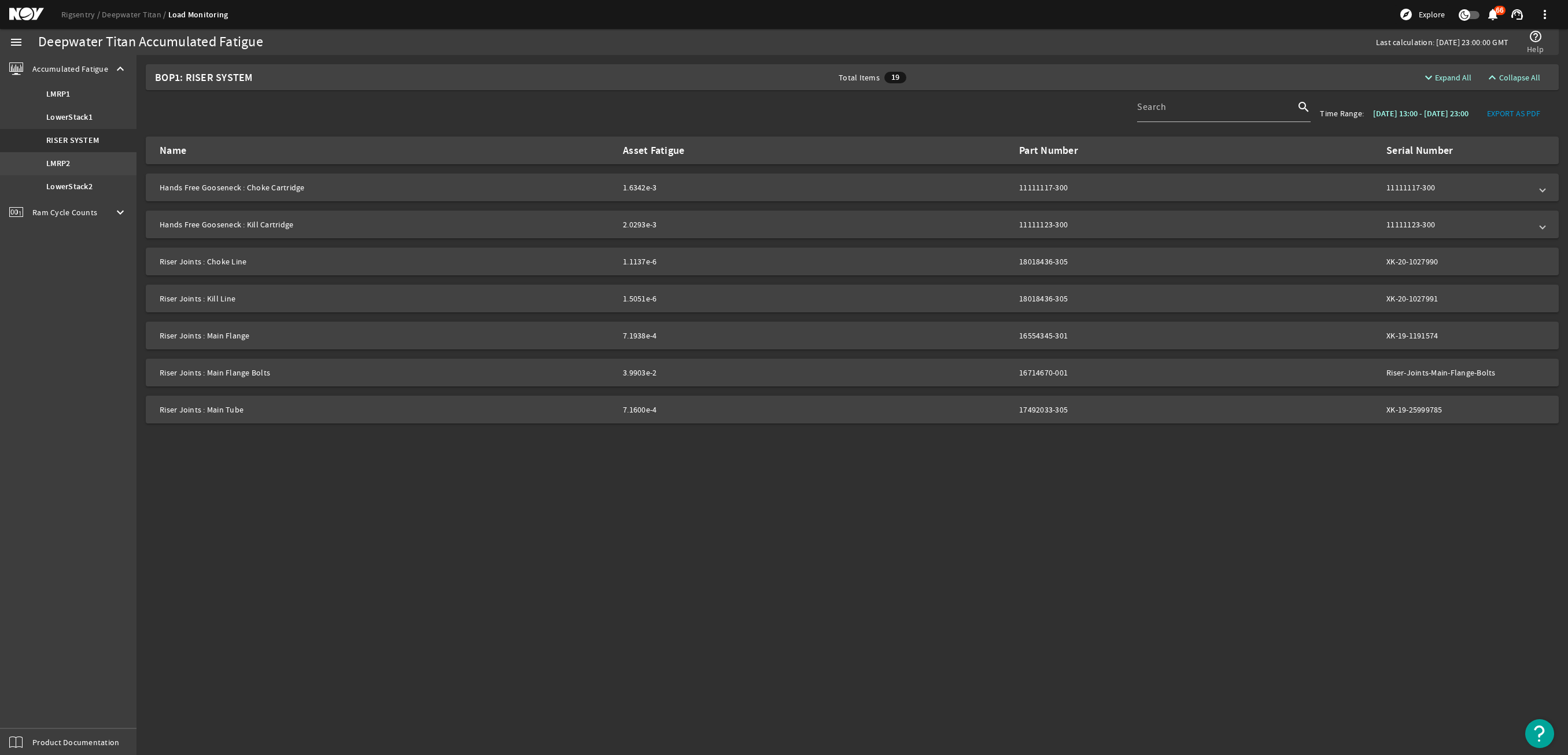
click at [75, 168] on link "LMRP2" at bounding box center [68, 164] width 137 height 23
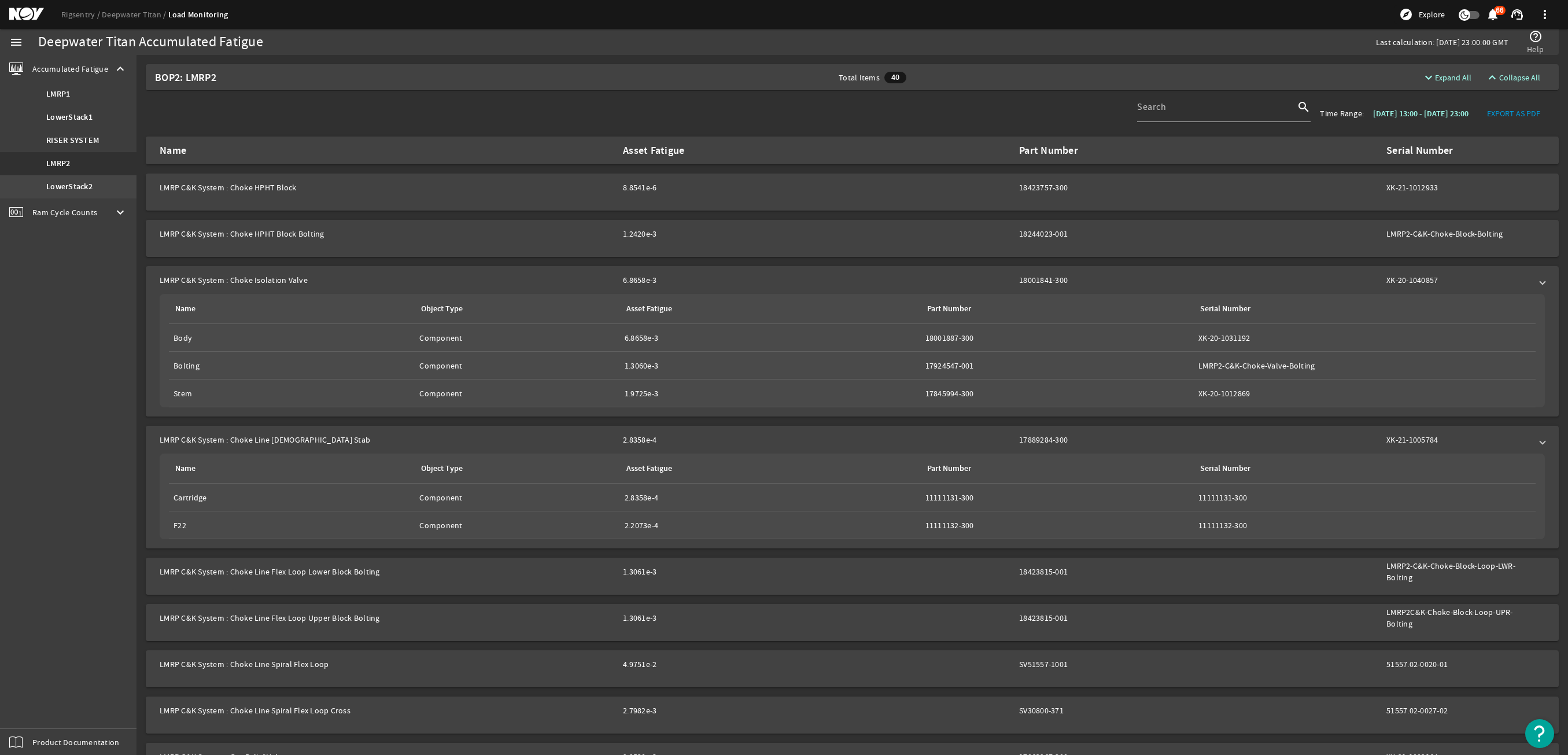
click at [75, 184] on b "LowerStack2" at bounding box center [70, 186] width 46 height 12
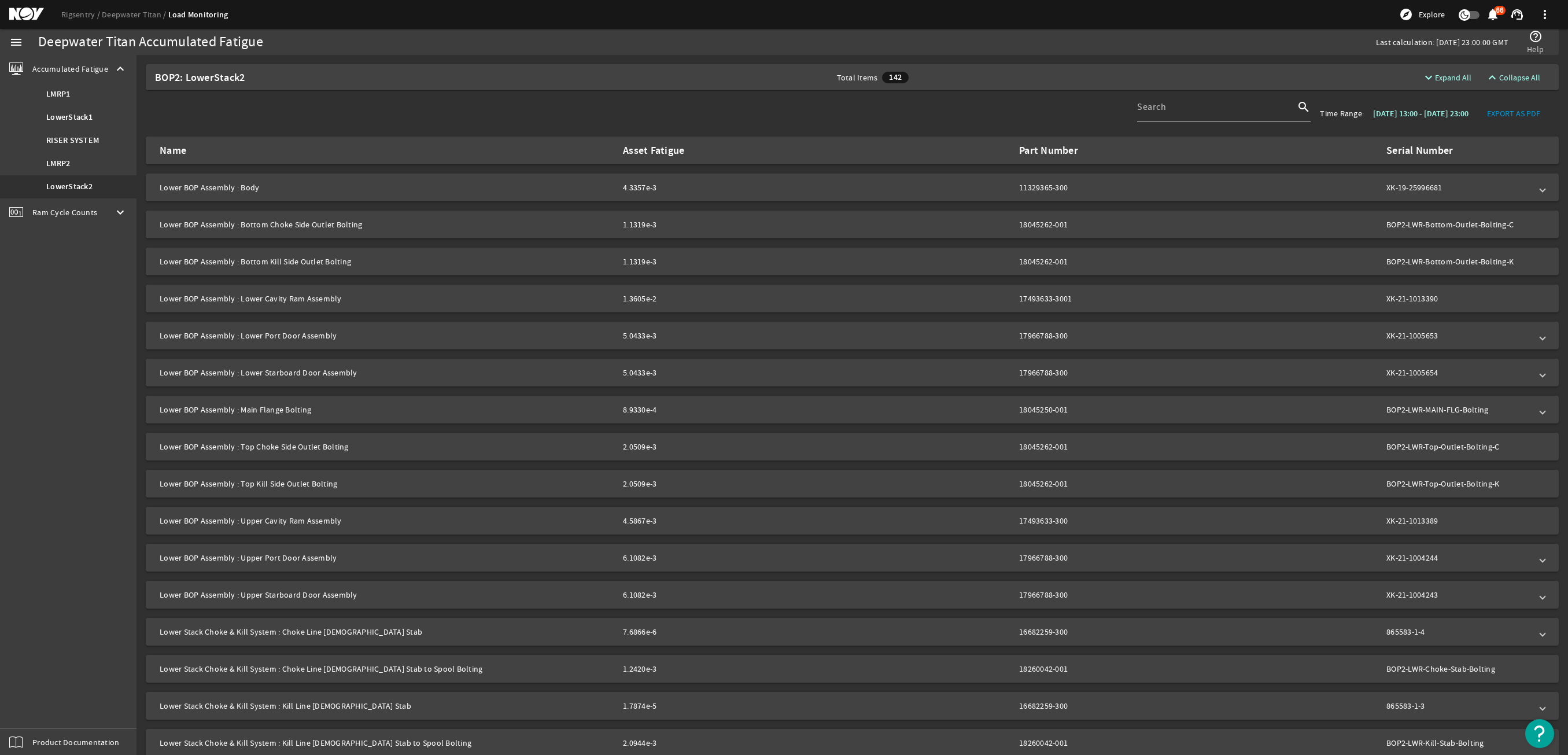
click at [76, 217] on span "Ram Cycle Counts" at bounding box center [65, 212] width 65 height 12
click at [73, 128] on link "LowerStack1" at bounding box center [68, 122] width 137 height 23
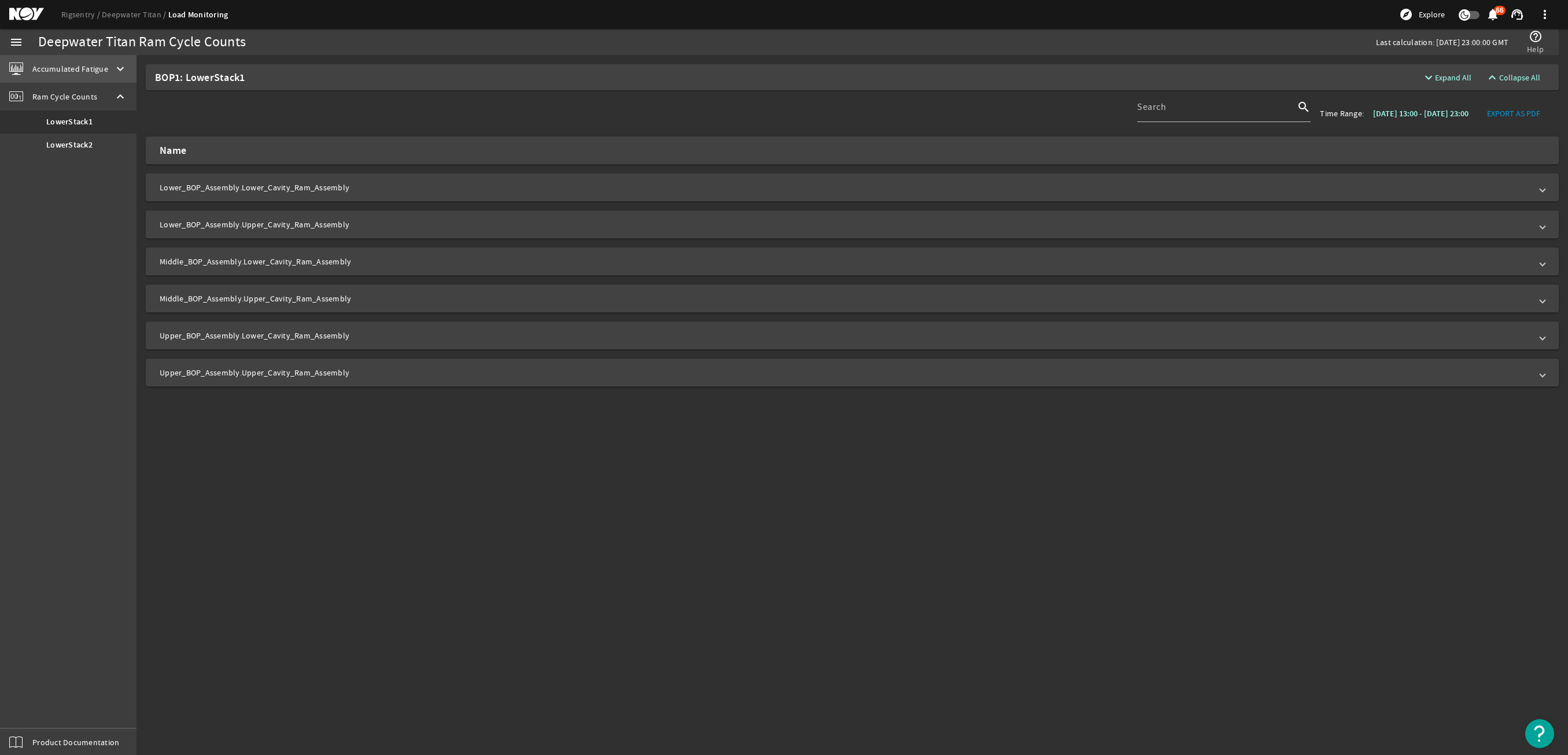
click at [127, 80] on div "Accumulated Fatigue keyboard_arrow_down" at bounding box center [68, 69] width 137 height 28
click at [107, 114] on link "LowerStack1" at bounding box center [68, 117] width 137 height 23
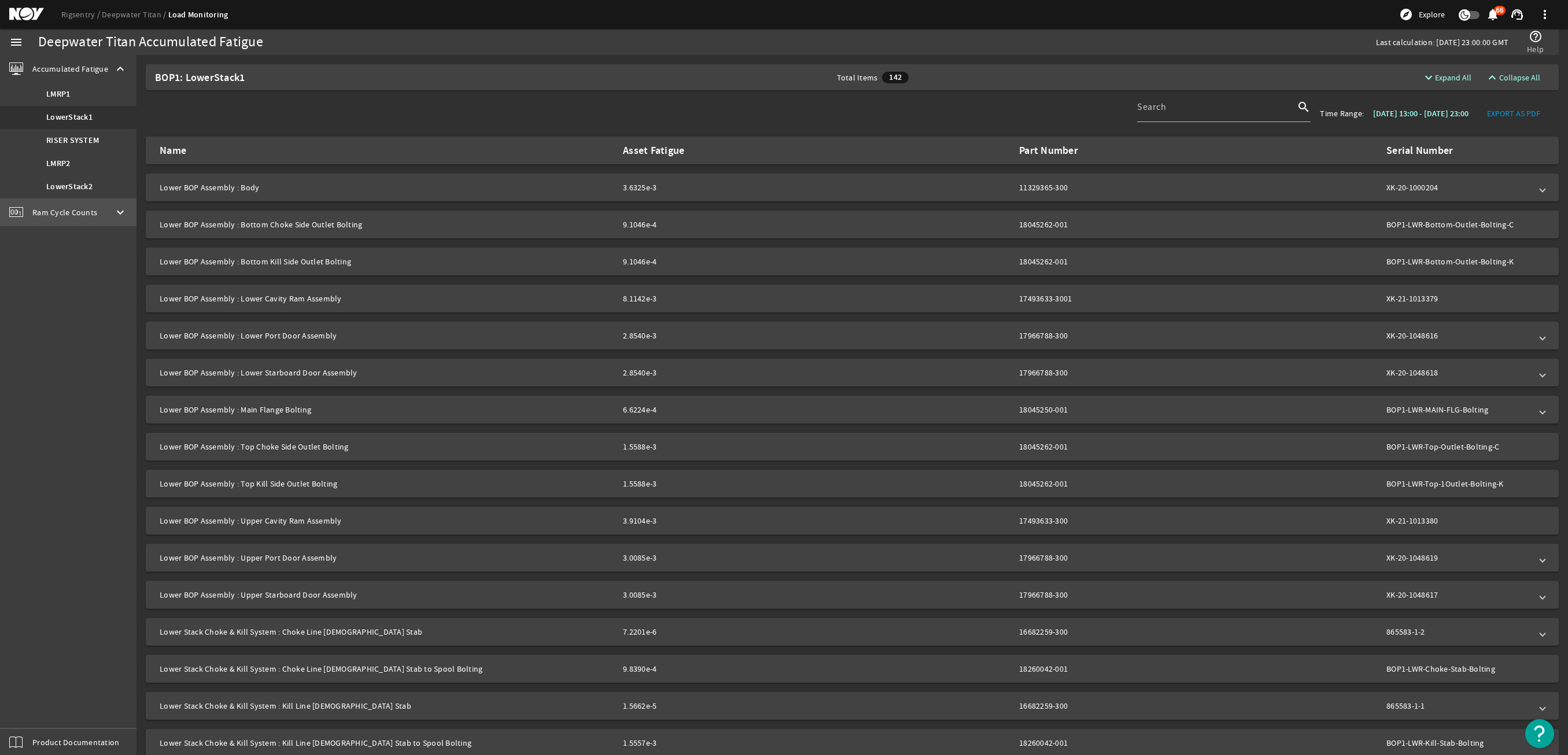
click at [107, 211] on div "Ram Cycle Counts keyboard_arrow_down" at bounding box center [68, 213] width 137 height 28
click at [101, 113] on link "LowerStack1" at bounding box center [68, 122] width 137 height 23
